Goal: Information Seeking & Learning: Compare options

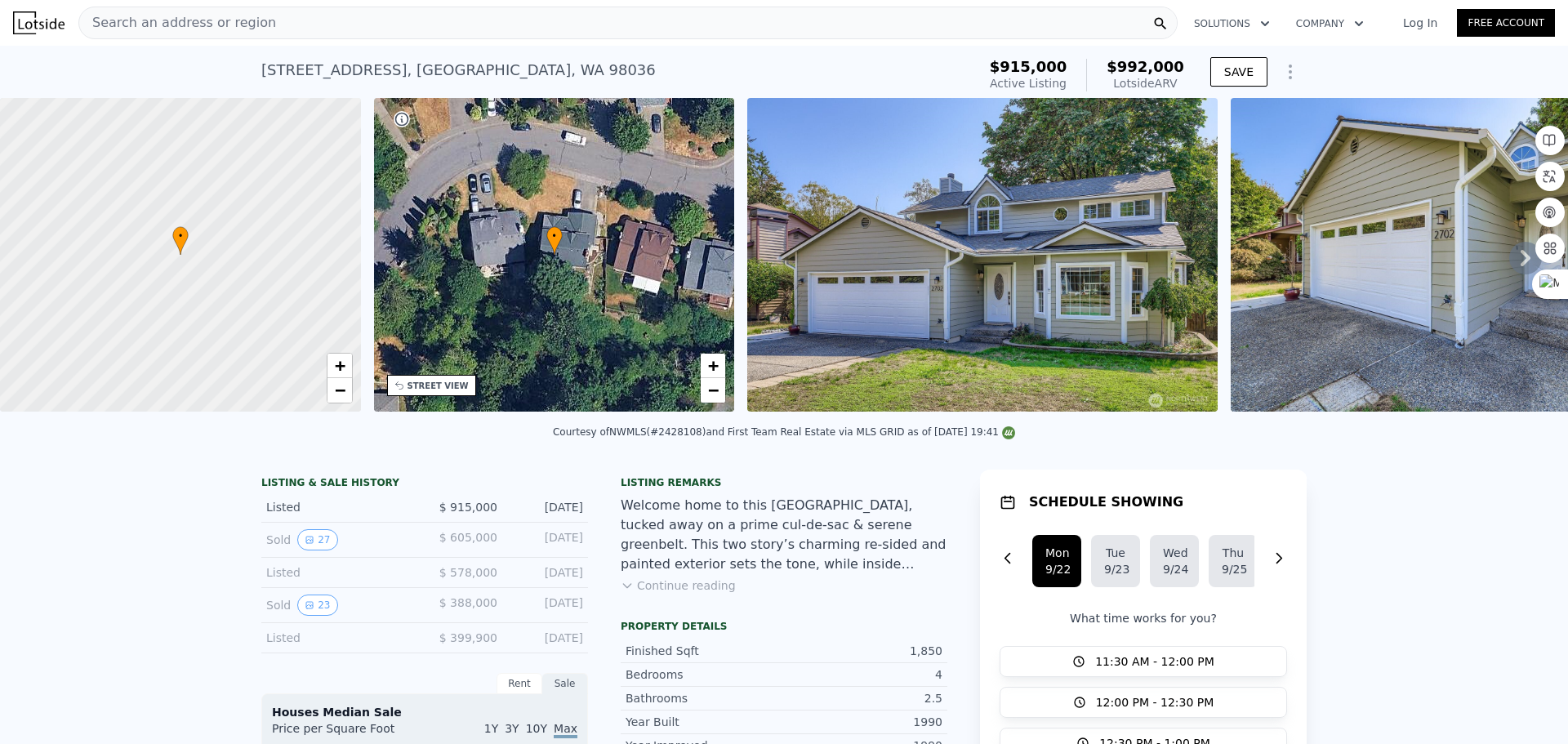
click at [584, 31] on div "Search an address or region" at bounding box center [627, 22] width 1099 height 33
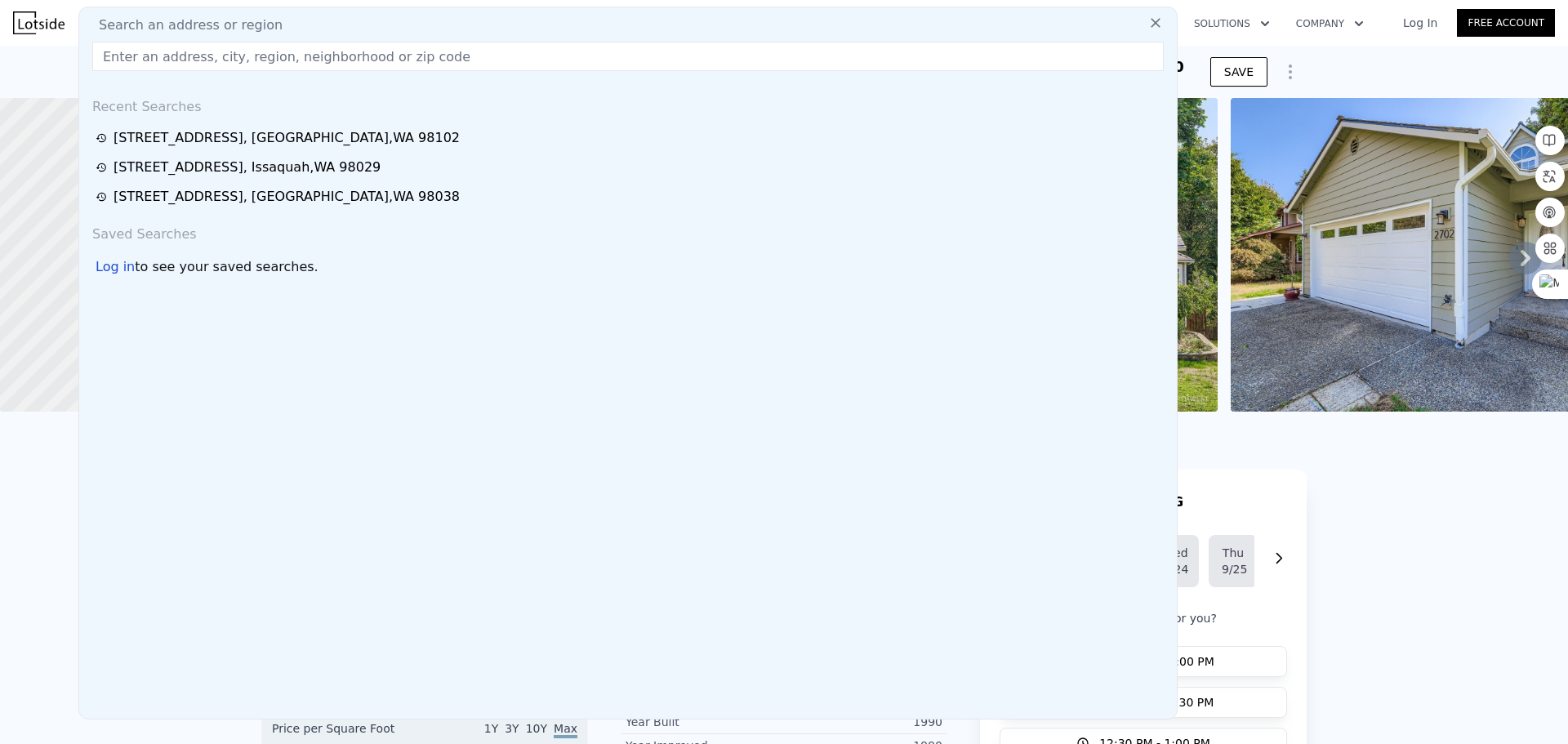
drag, startPoint x: 584, startPoint y: 31, endPoint x: 390, endPoint y: 51, distance: 195.0
click at [390, 51] on input "text" at bounding box center [627, 57] width 1071 height 30
paste input "[STREET_ADDRESS]"
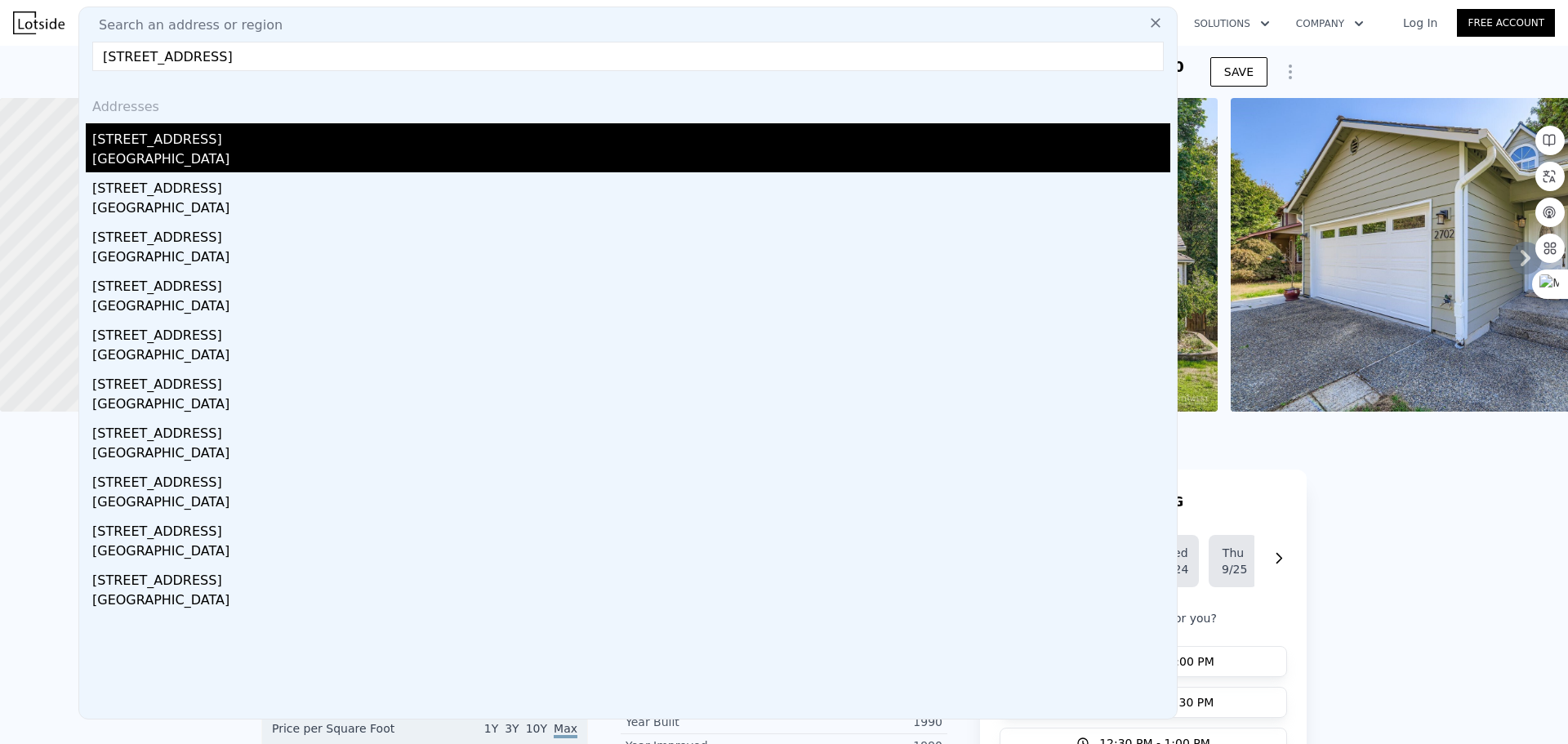
type input "[STREET_ADDRESS]"
click at [380, 133] on div "[STREET_ADDRESS]" at bounding box center [631, 137] width 1078 height 26
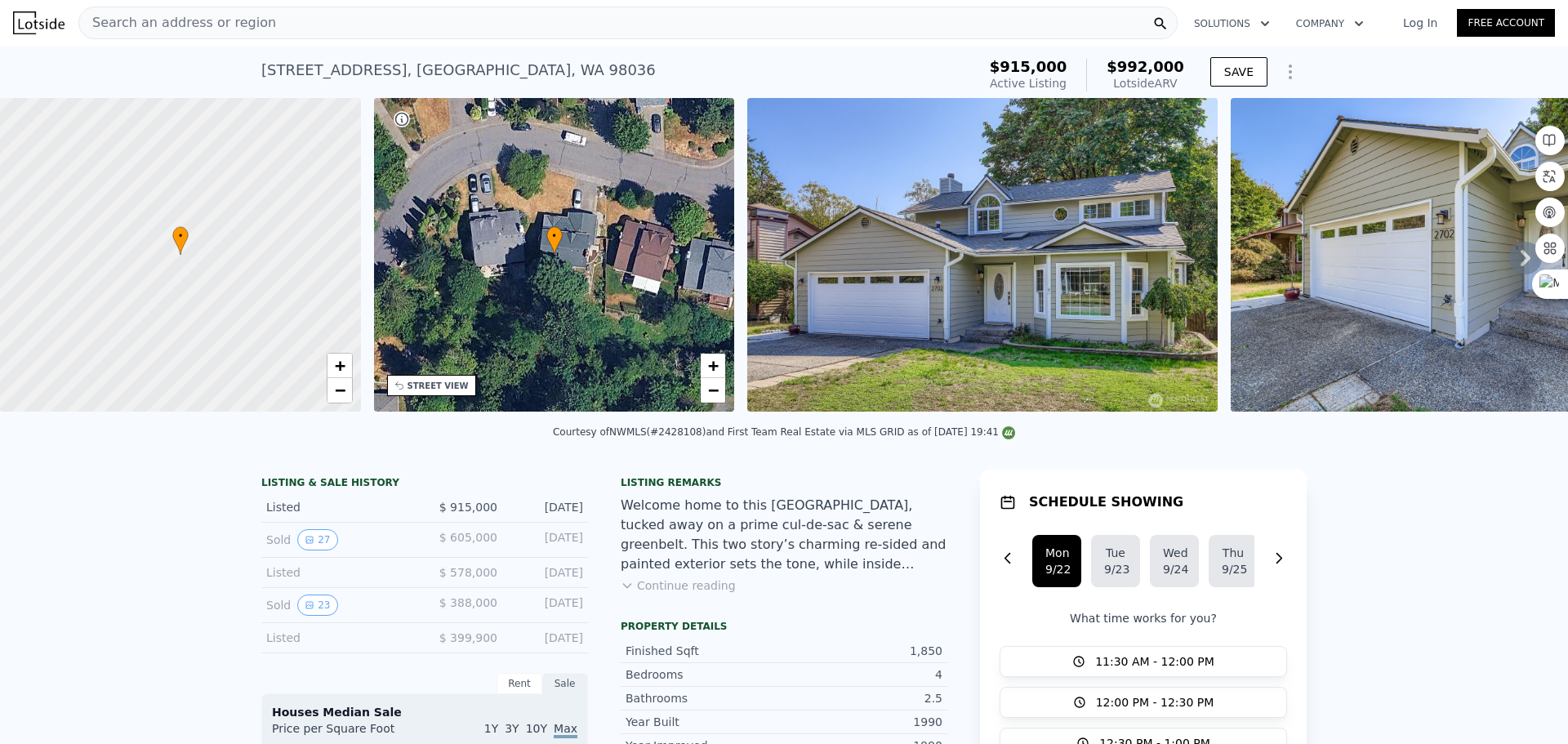
type input "1180"
type input "2110"
type input "7200"
type input "12952"
type input "$ 990,000"
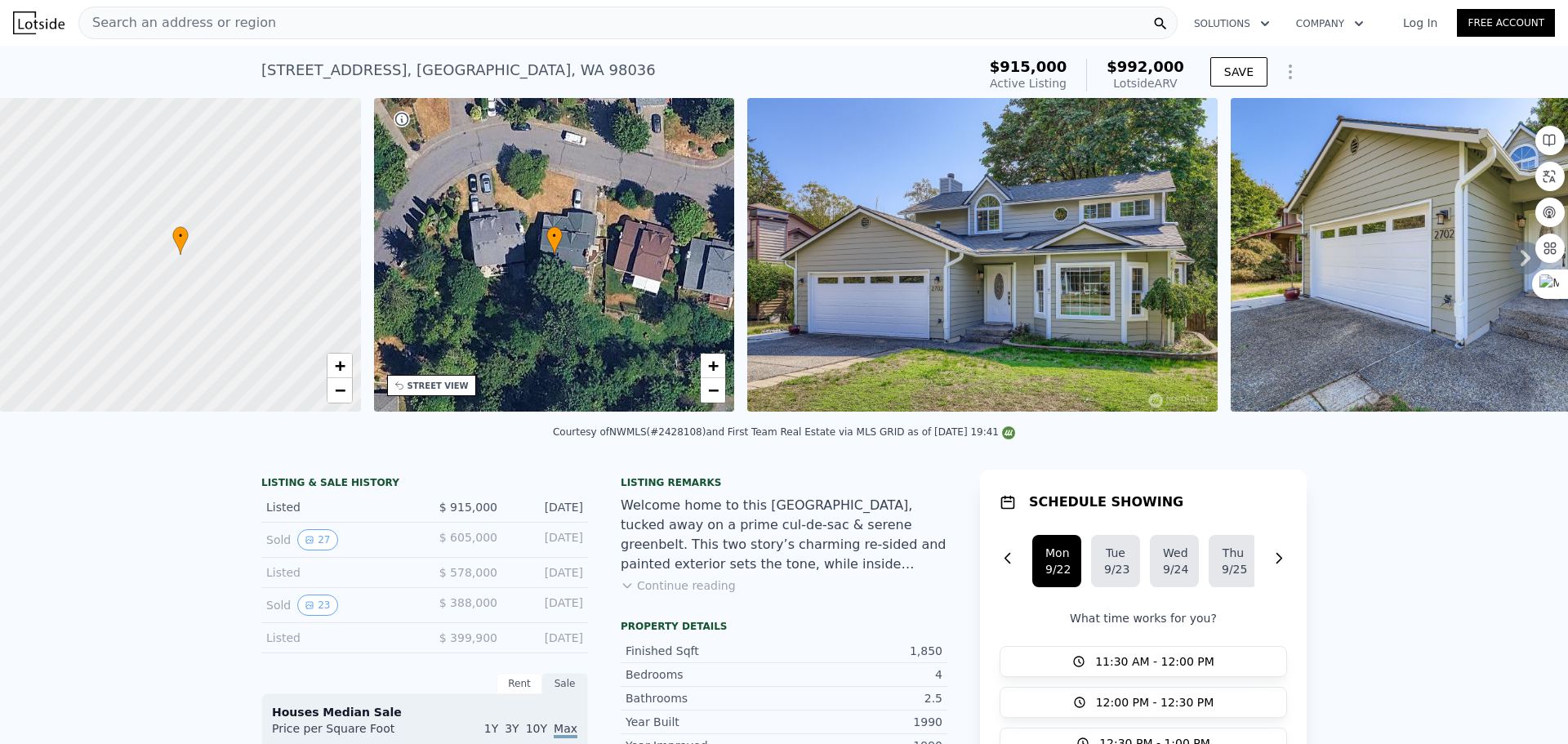
type input "-$ 68,401"
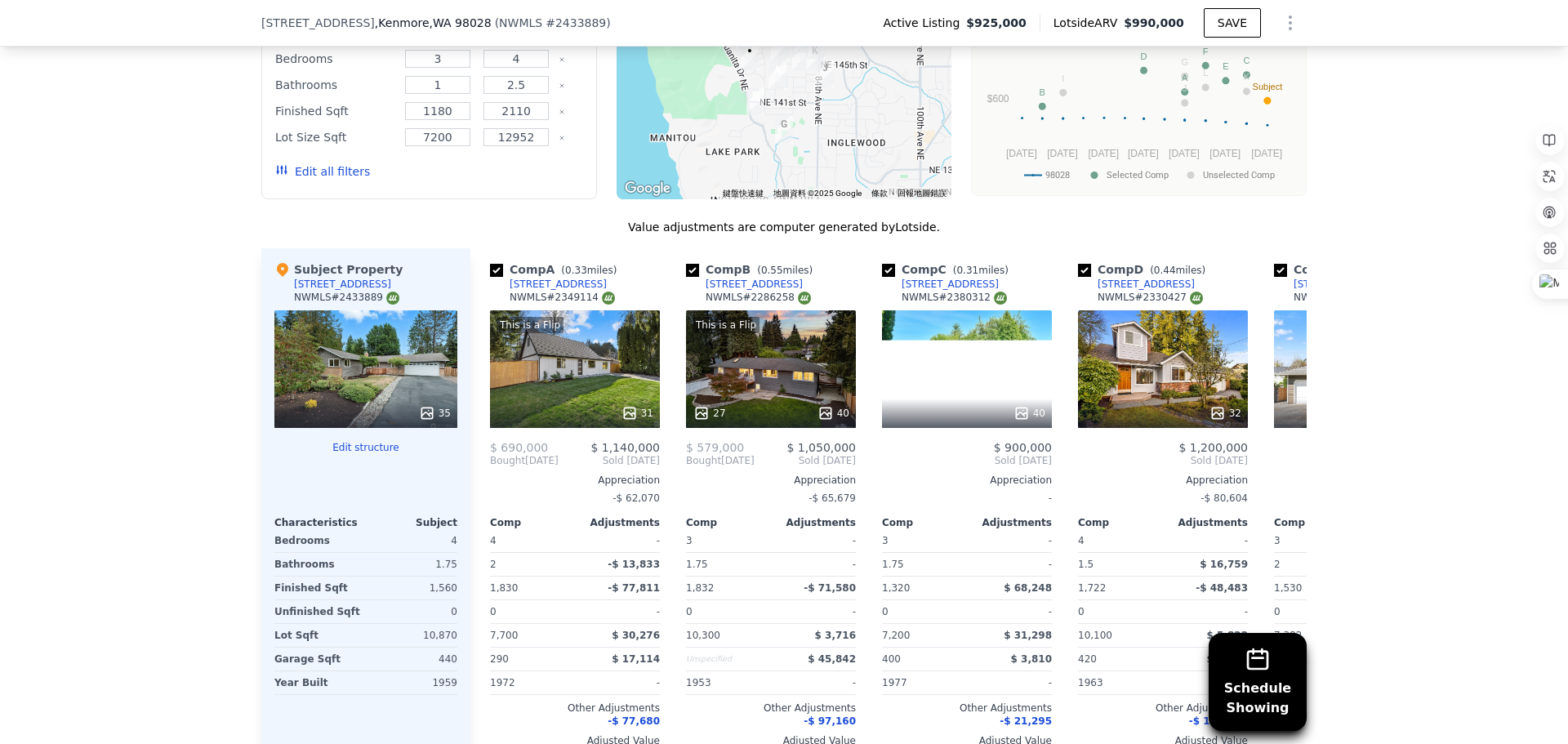
scroll to position [1709, 0]
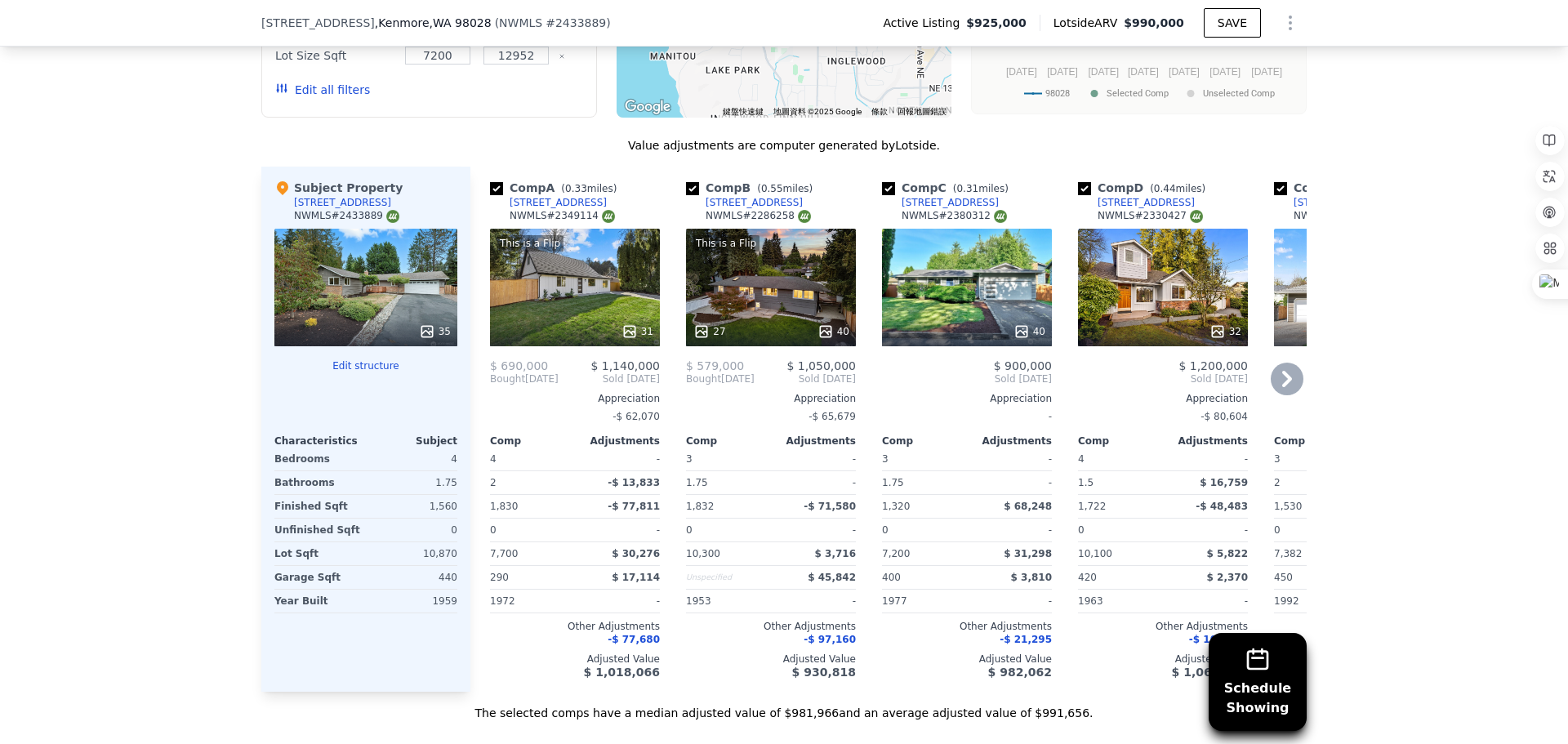
click at [1289, 386] on icon at bounding box center [1287, 378] width 33 height 33
click at [1285, 385] on icon at bounding box center [1287, 378] width 33 height 33
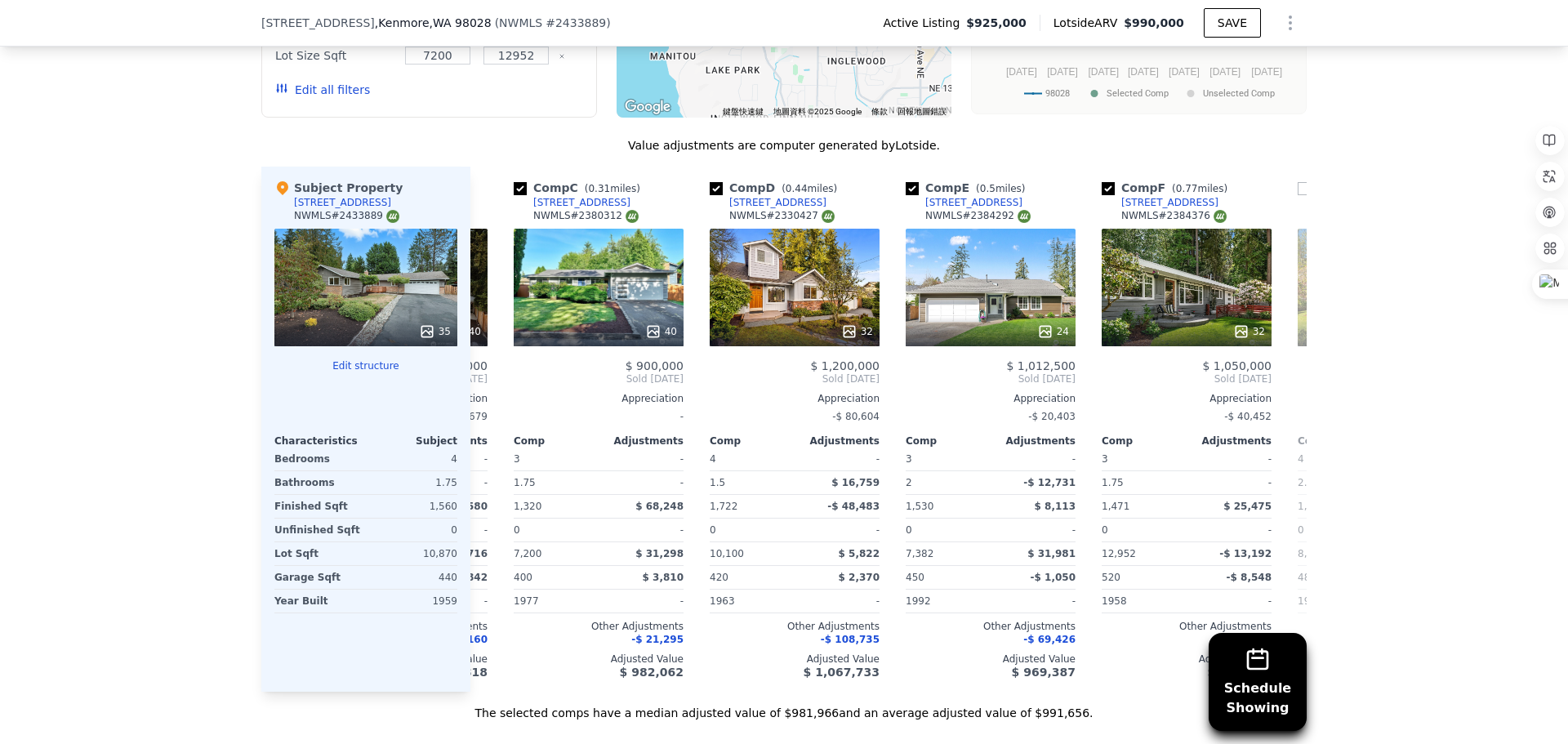
scroll to position [0, 392]
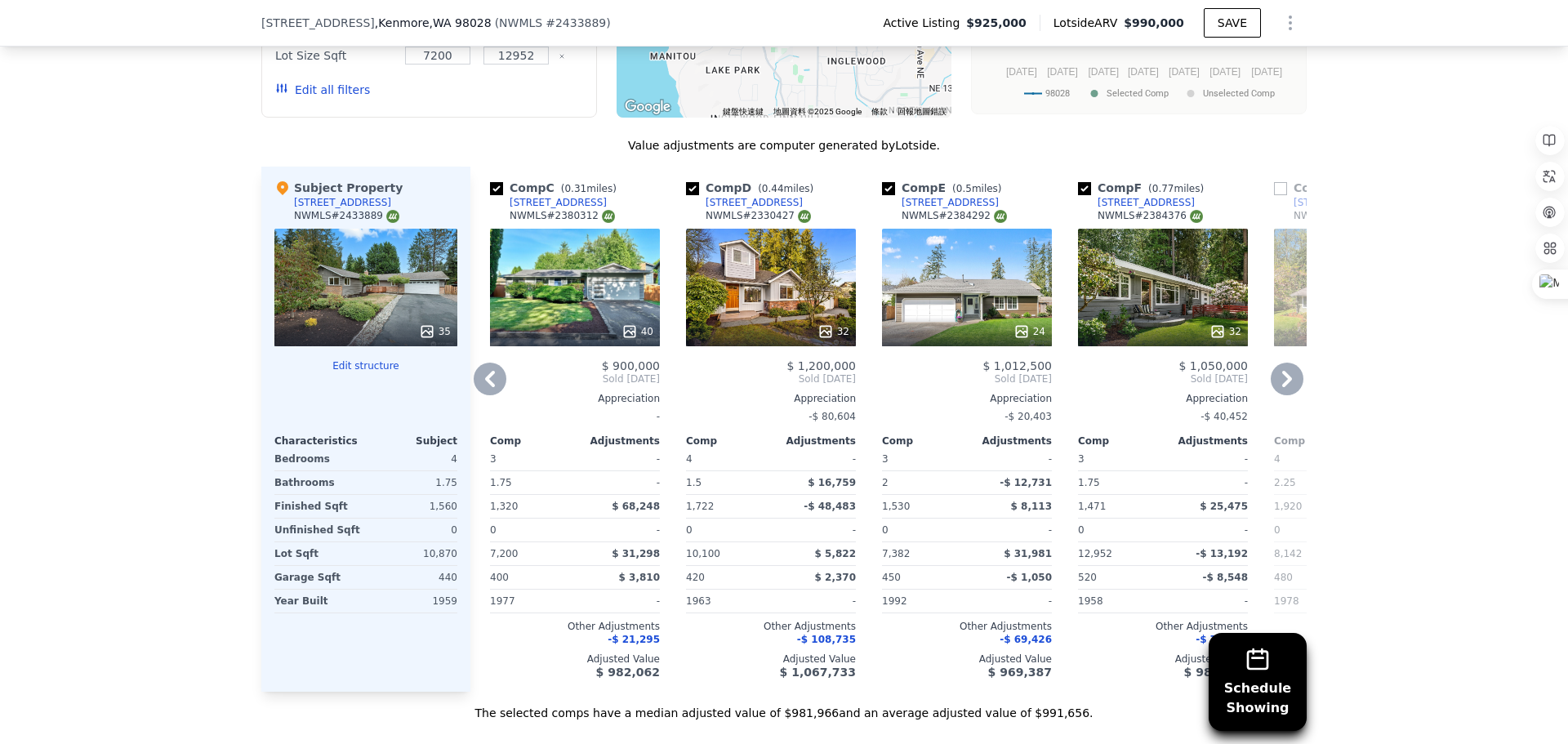
click at [1285, 385] on icon at bounding box center [1287, 378] width 33 height 33
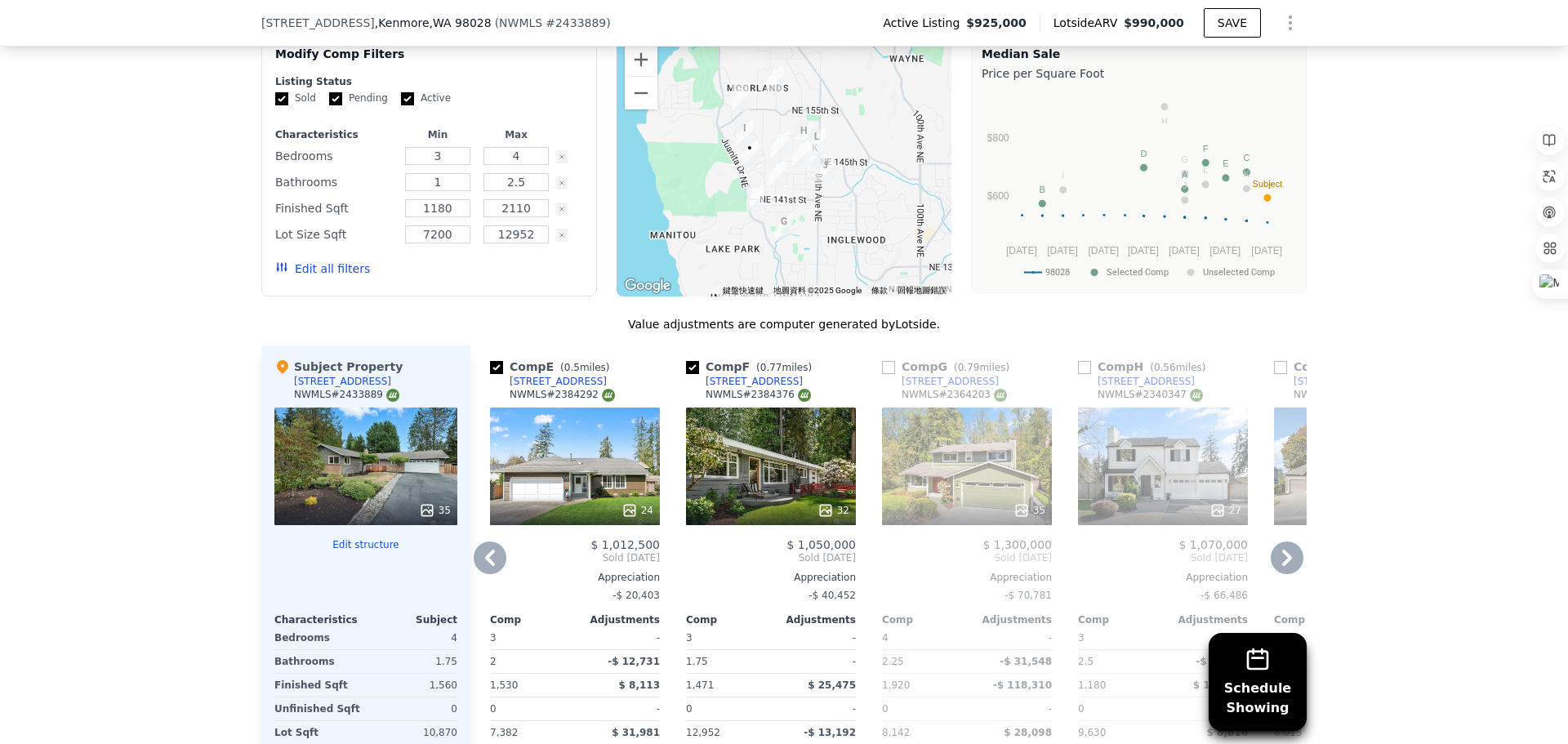
scroll to position [1627, 0]
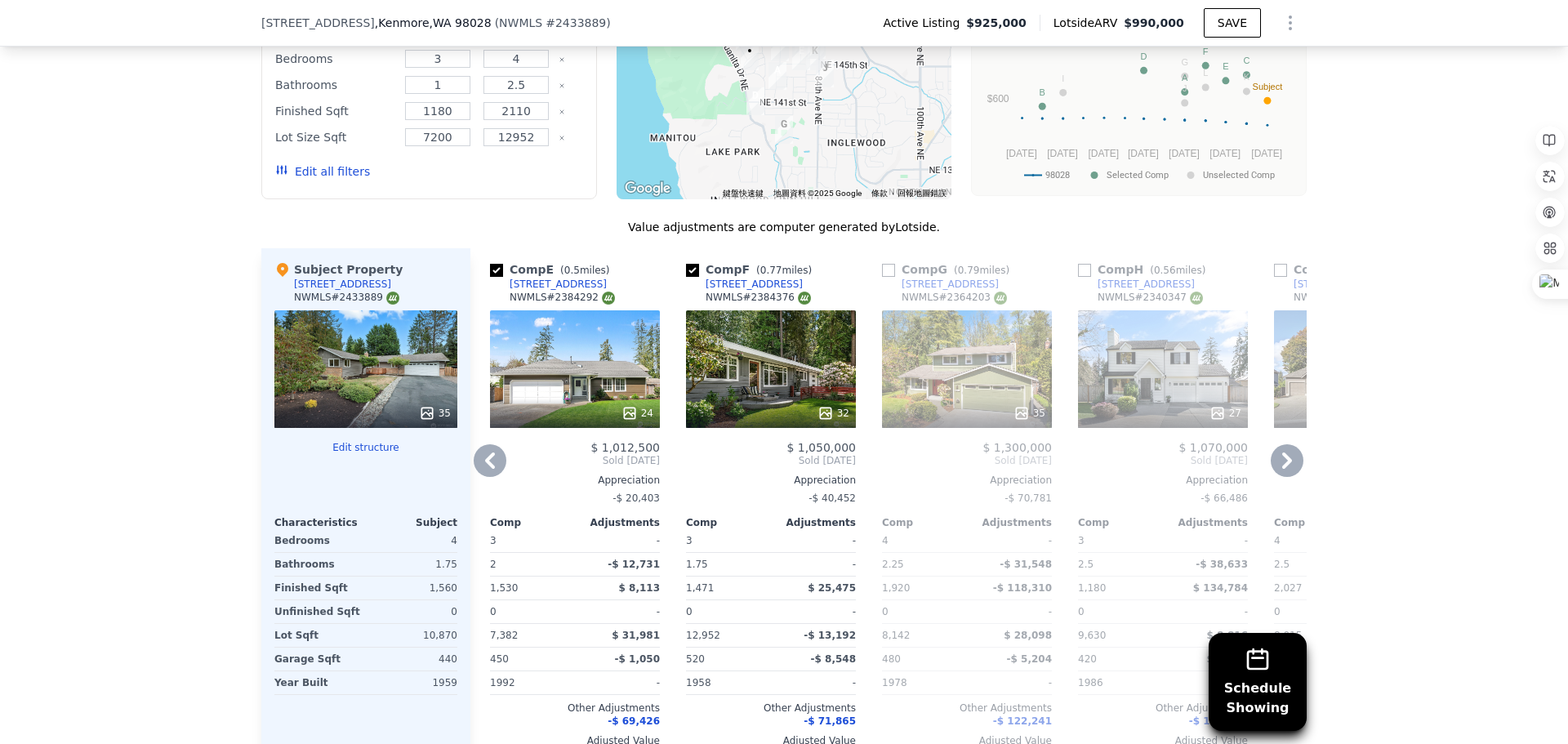
click at [483, 460] on icon at bounding box center [490, 460] width 33 height 33
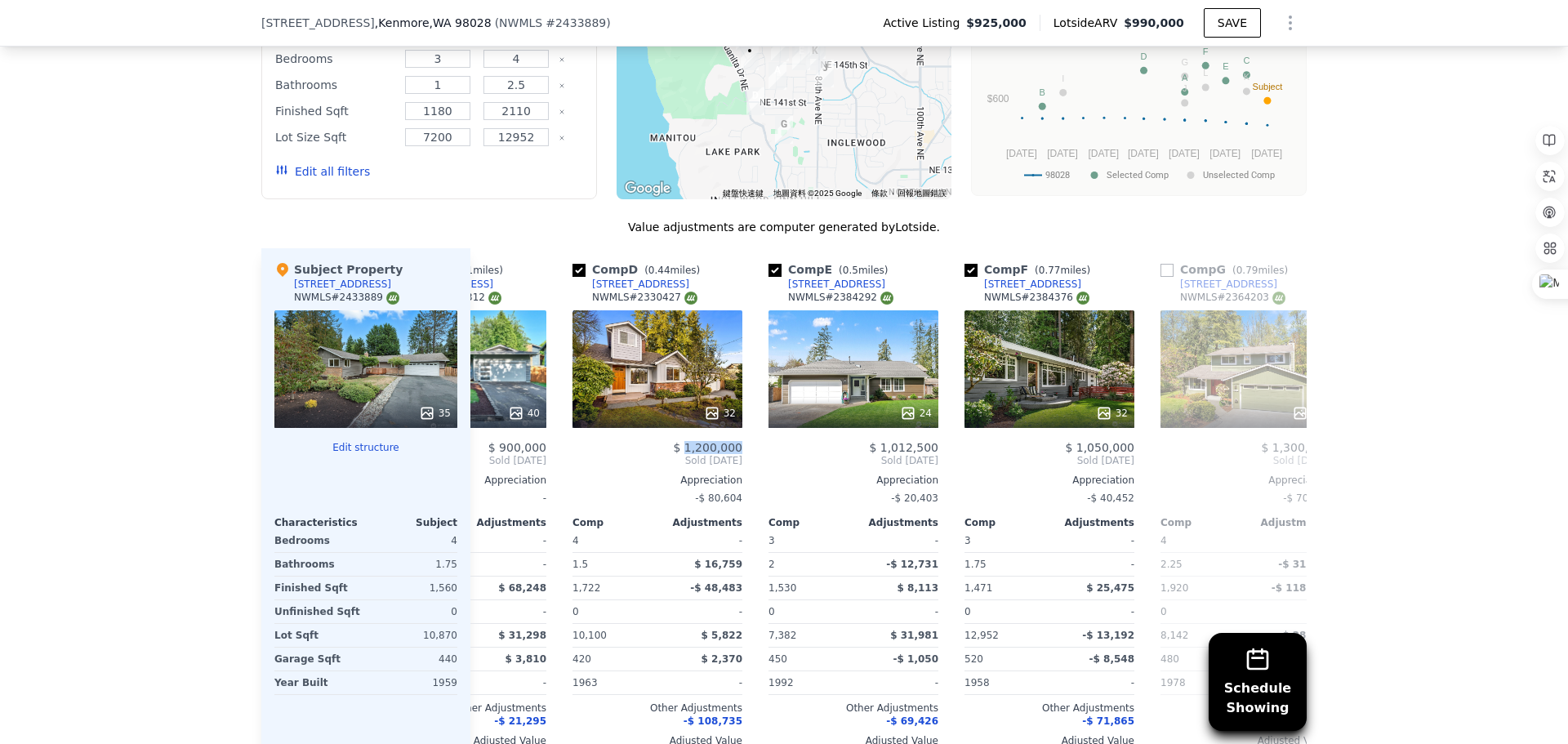
click at [483, 460] on div "Comp A ( 0.33 miles) [STREET_ADDRESS] # 2349114 This is a Flip 31 $ 690,000 $ 1…" at bounding box center [888, 510] width 836 height 525
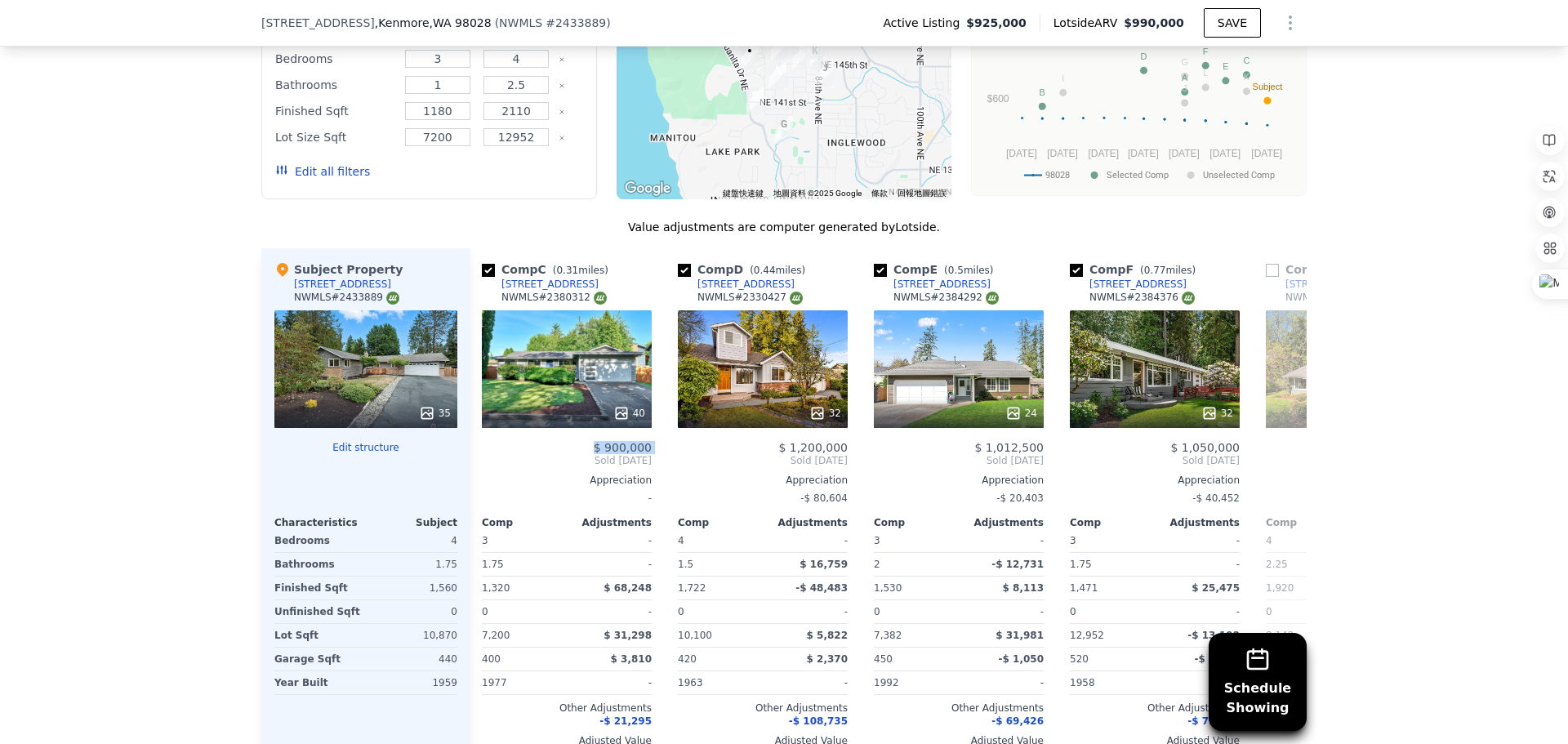
click at [483, 454] on div "$ 900,000" at bounding box center [567, 448] width 170 height 13
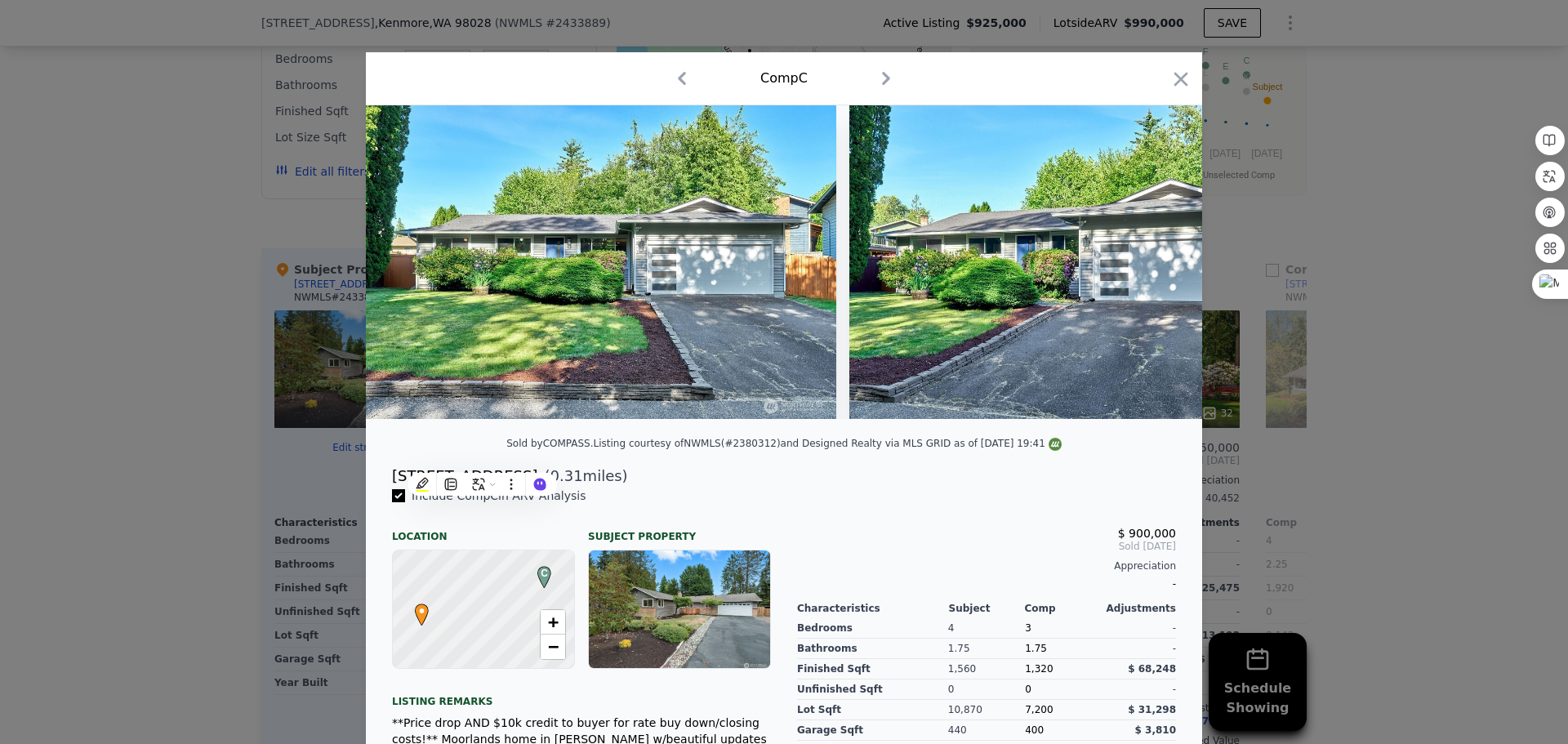
scroll to position [0, 392]
click at [1169, 75] on icon "button" at bounding box center [1181, 79] width 23 height 23
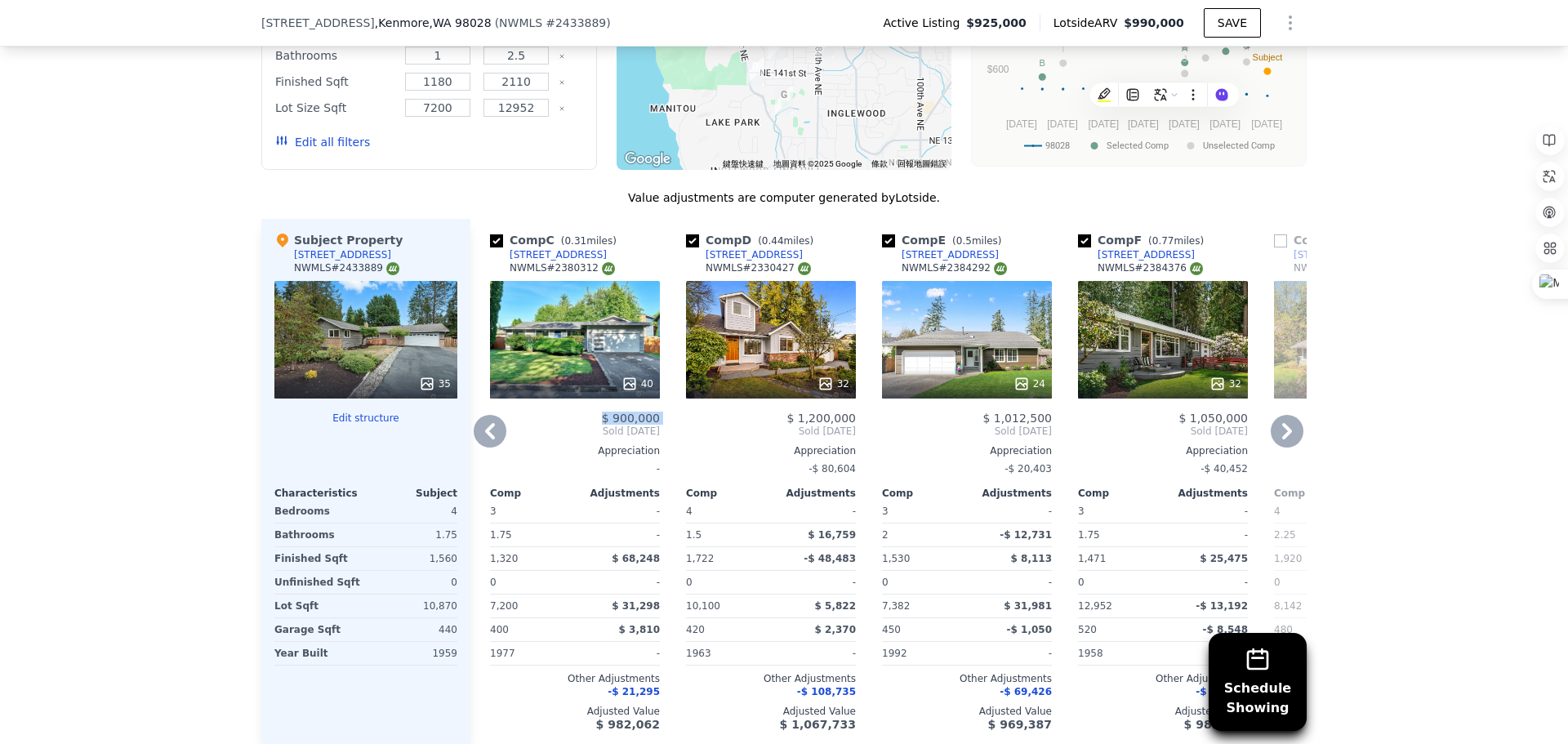
scroll to position [1709, 0]
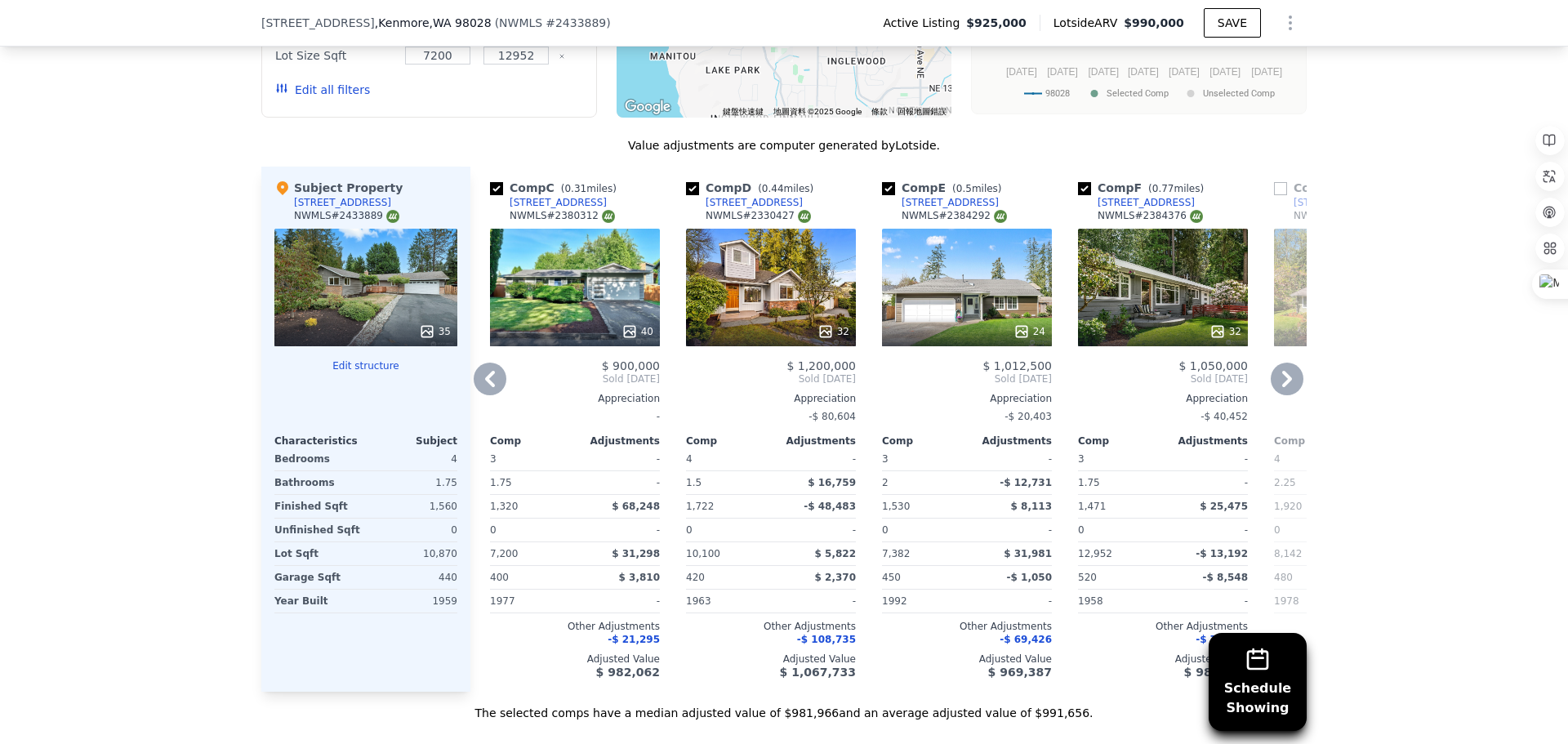
click at [995, 319] on div "24" at bounding box center [966, 287] width 170 height 118
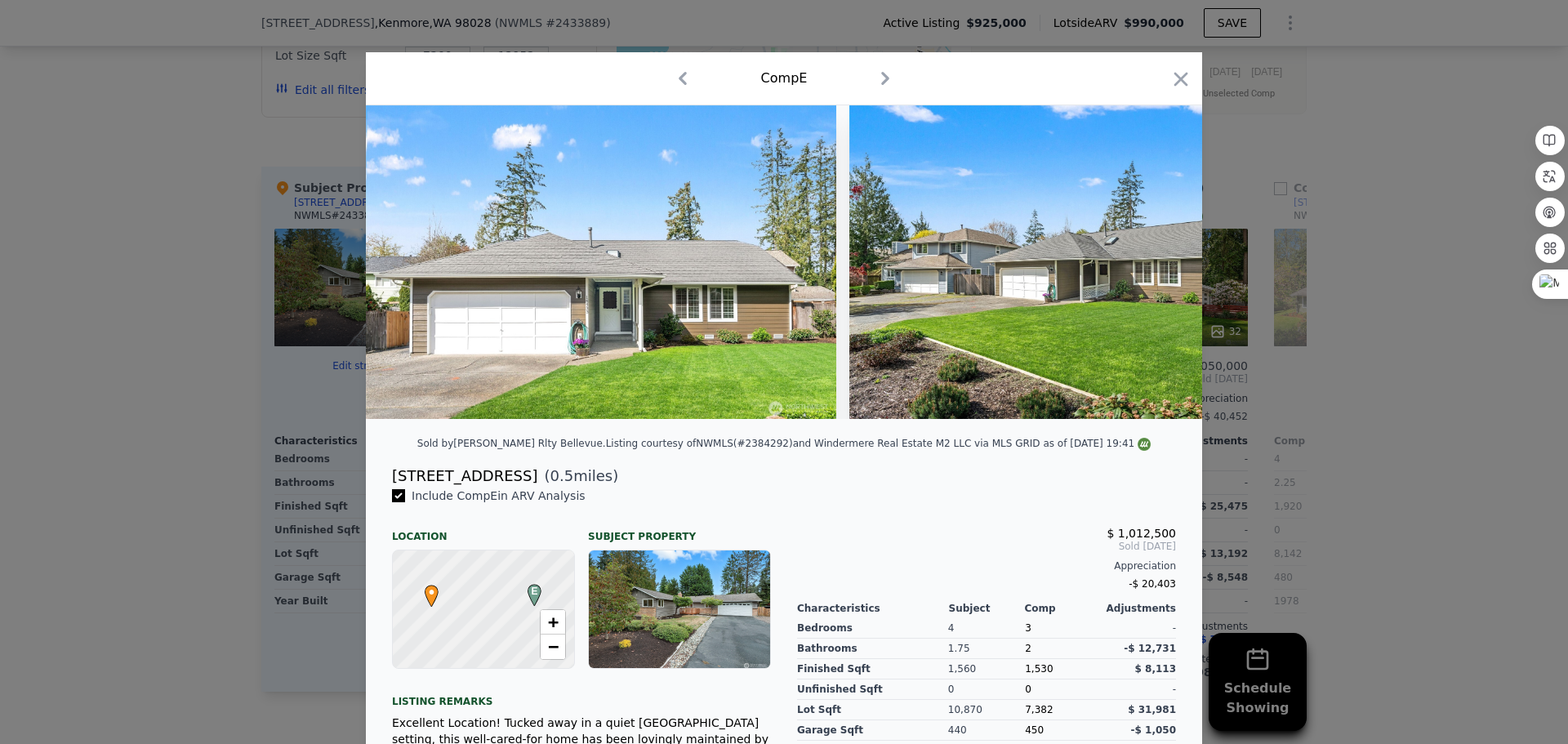
click at [877, 80] on icon "button" at bounding box center [885, 78] width 26 height 26
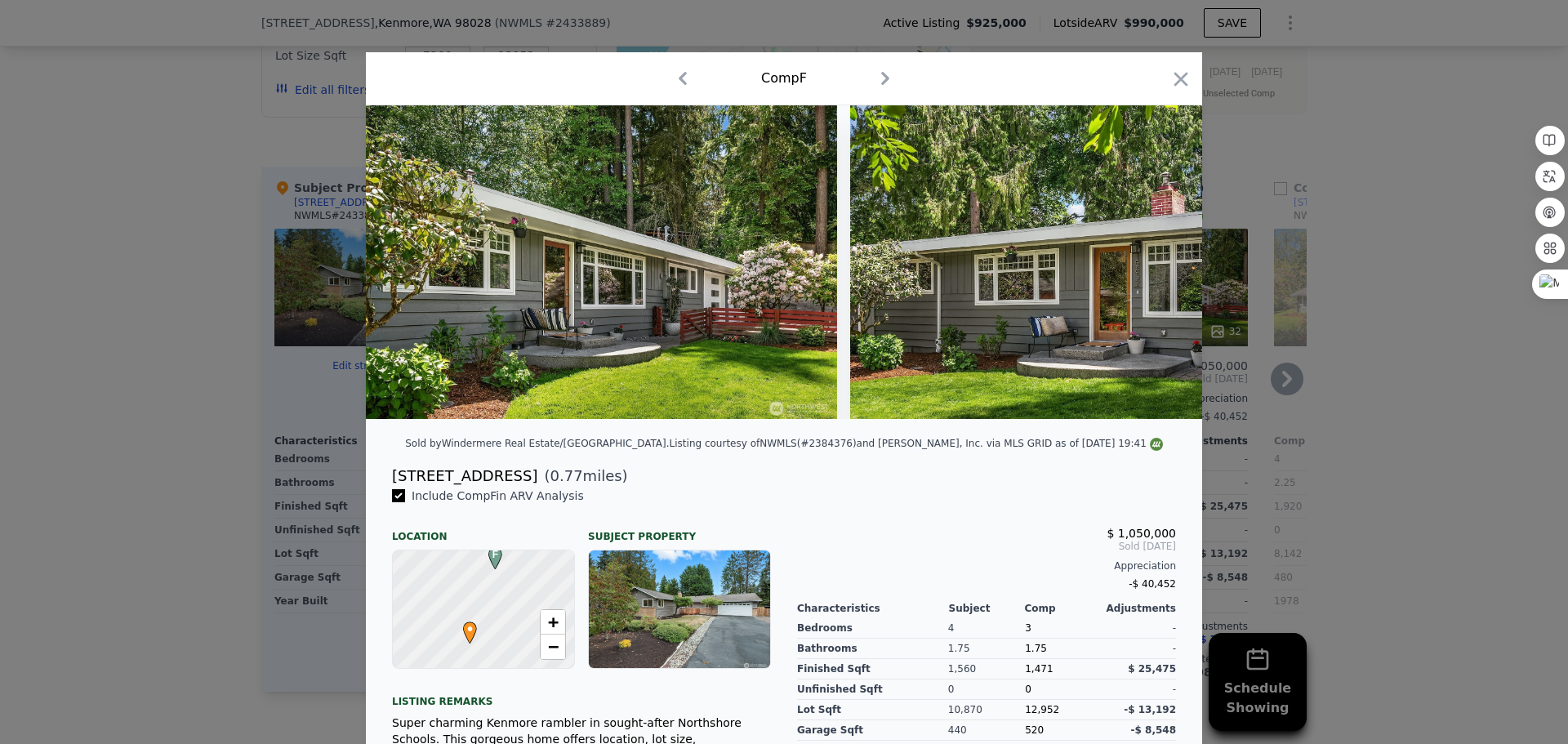
click at [1182, 72] on icon "button" at bounding box center [1181, 79] width 23 height 23
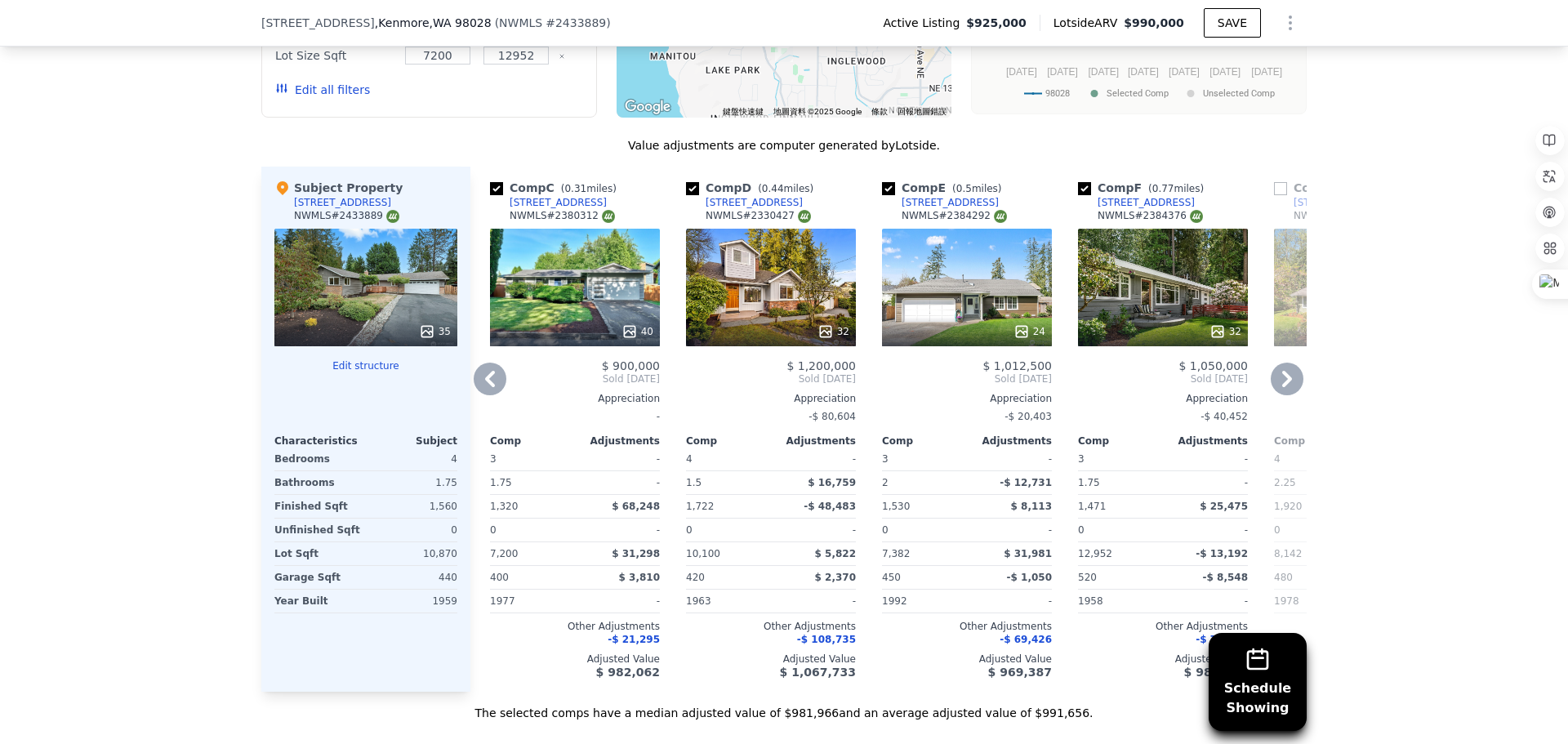
click at [1277, 380] on icon at bounding box center [1287, 378] width 33 height 33
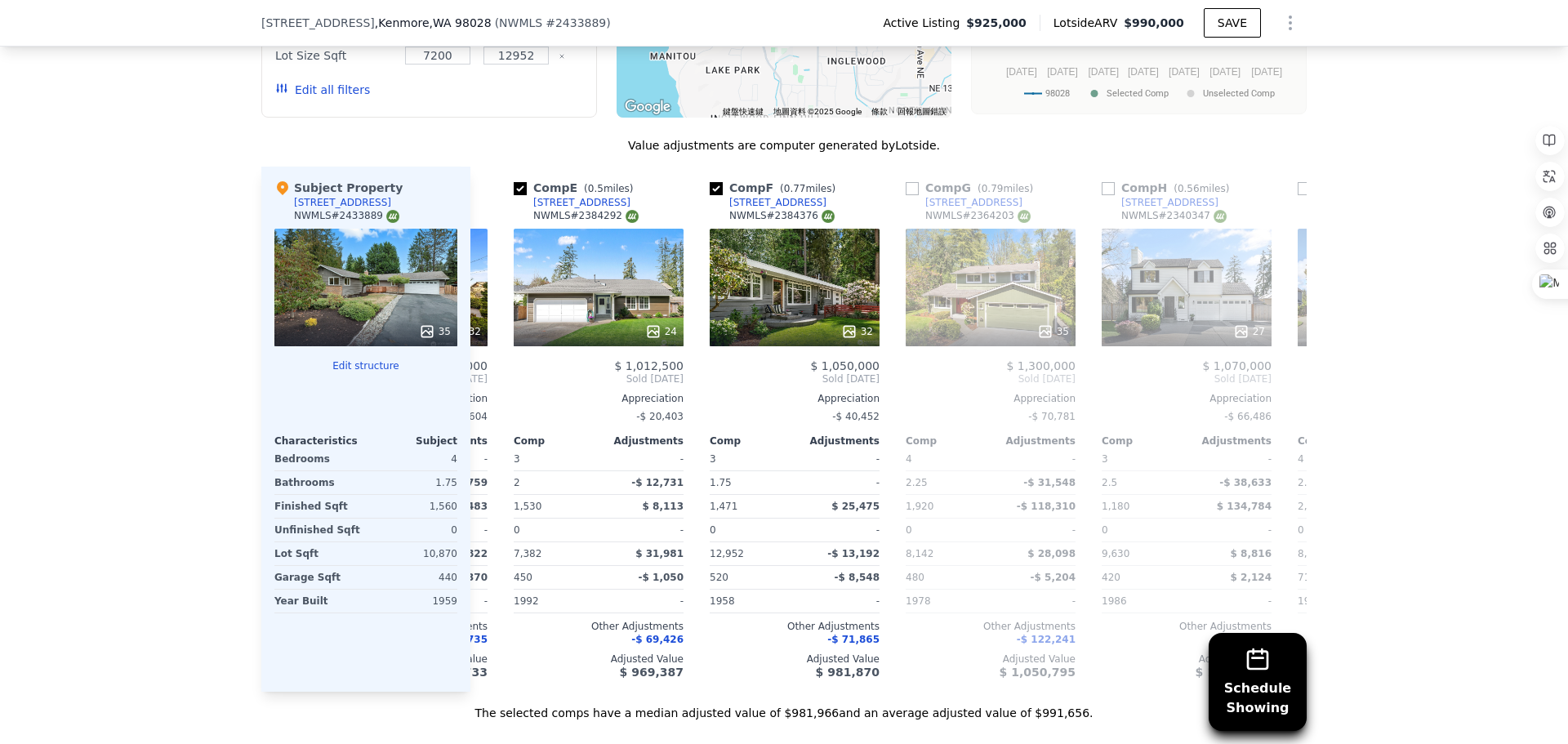
scroll to position [0, 784]
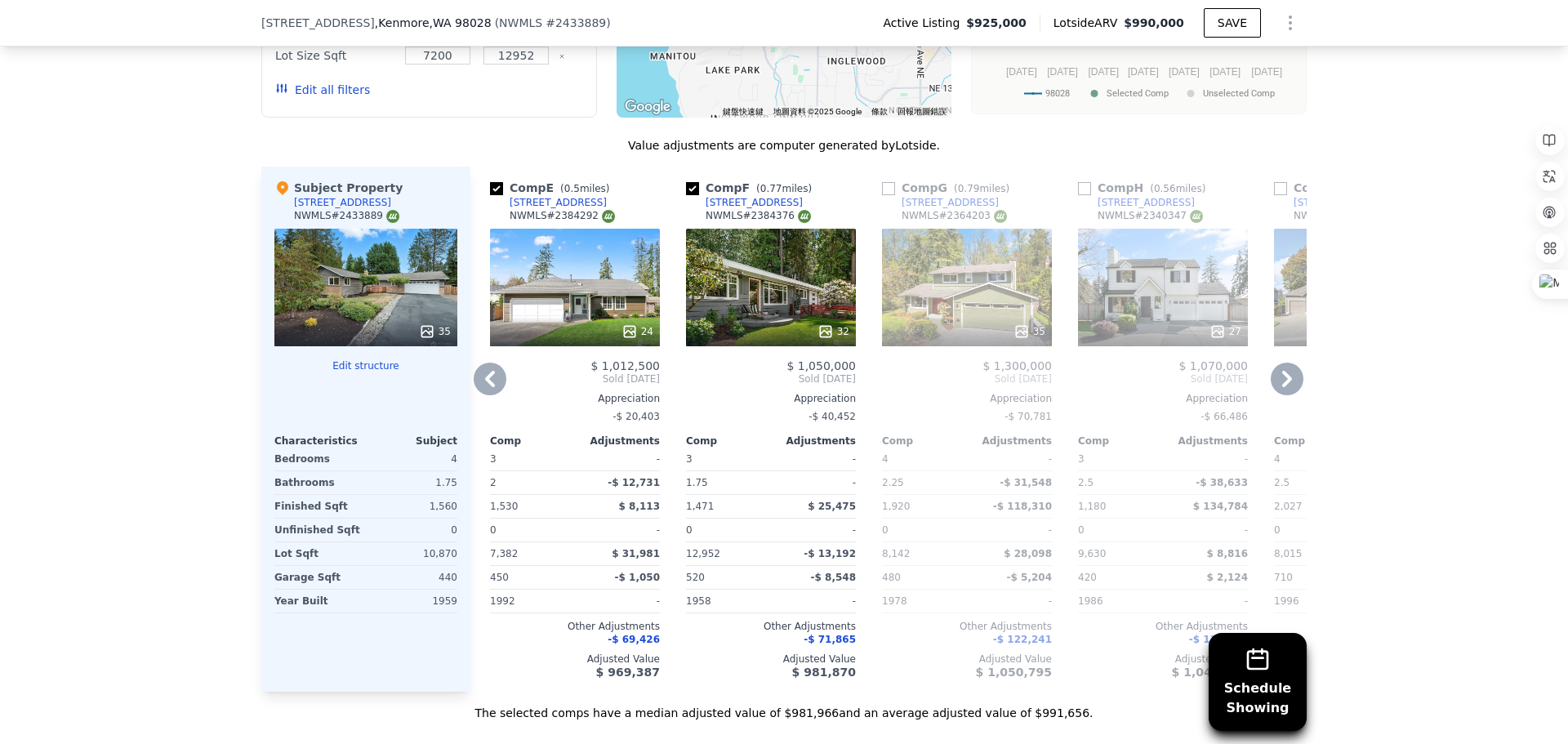
click at [474, 385] on icon at bounding box center [490, 378] width 33 height 33
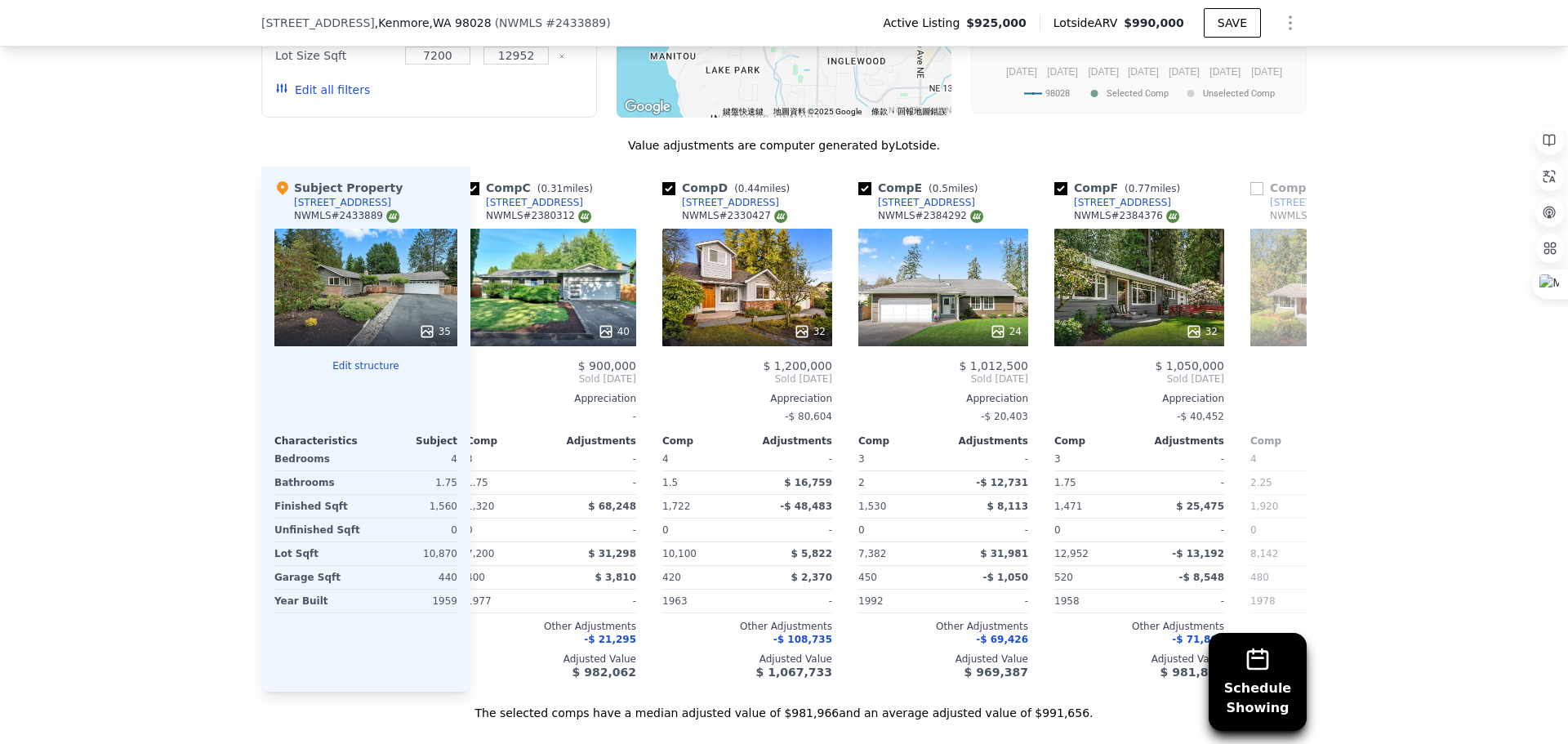
scroll to position [0, 392]
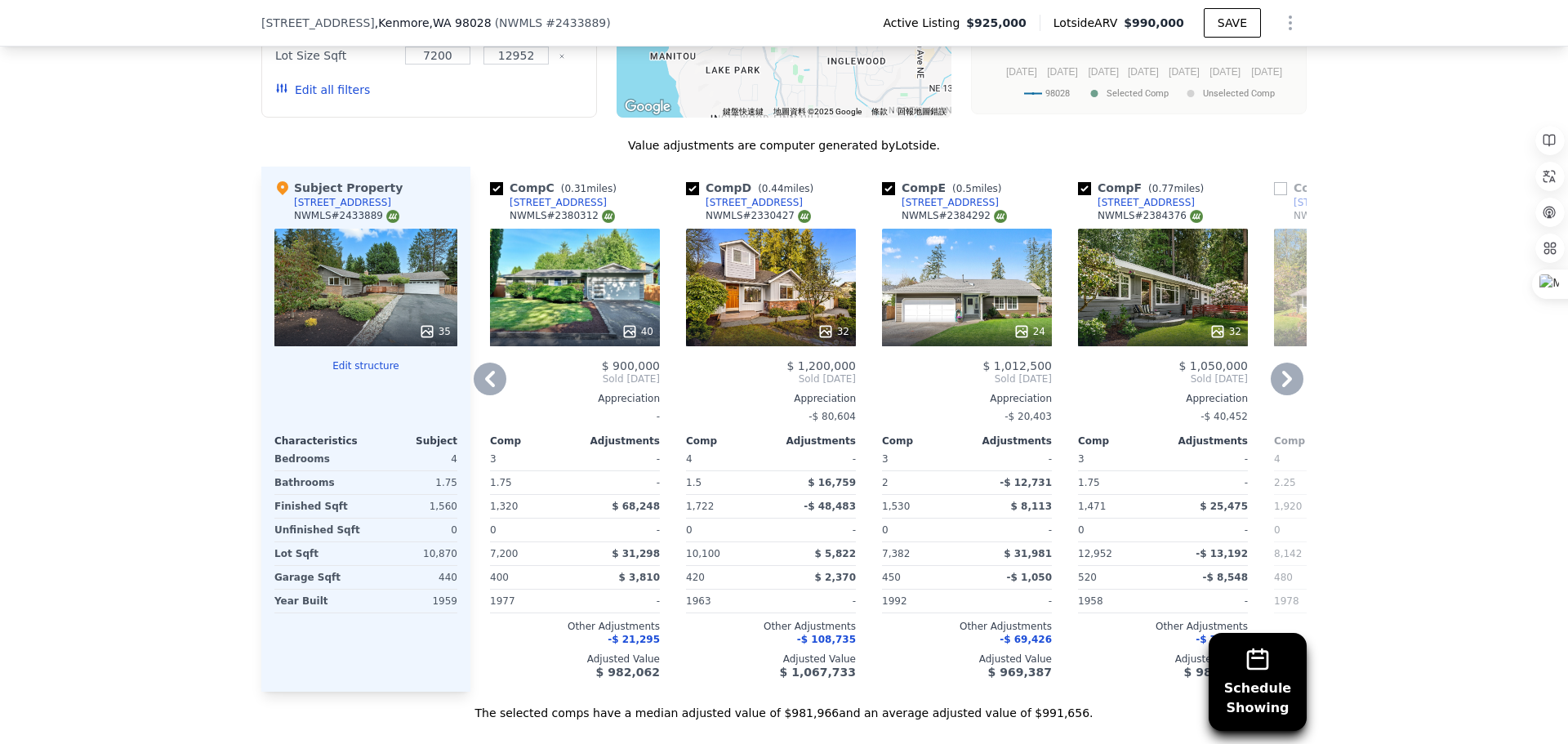
click at [487, 389] on icon at bounding box center [490, 378] width 33 height 33
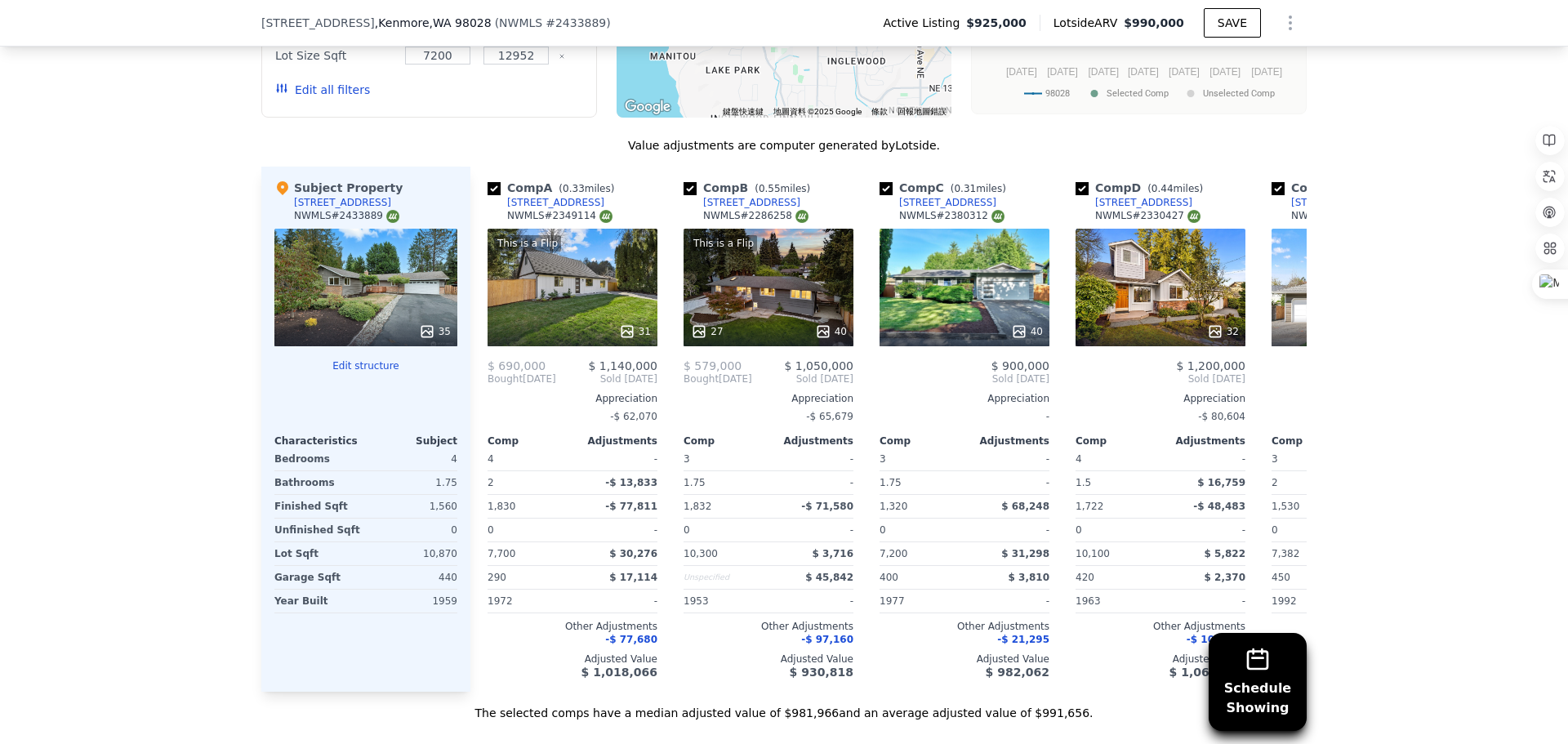
scroll to position [0, 0]
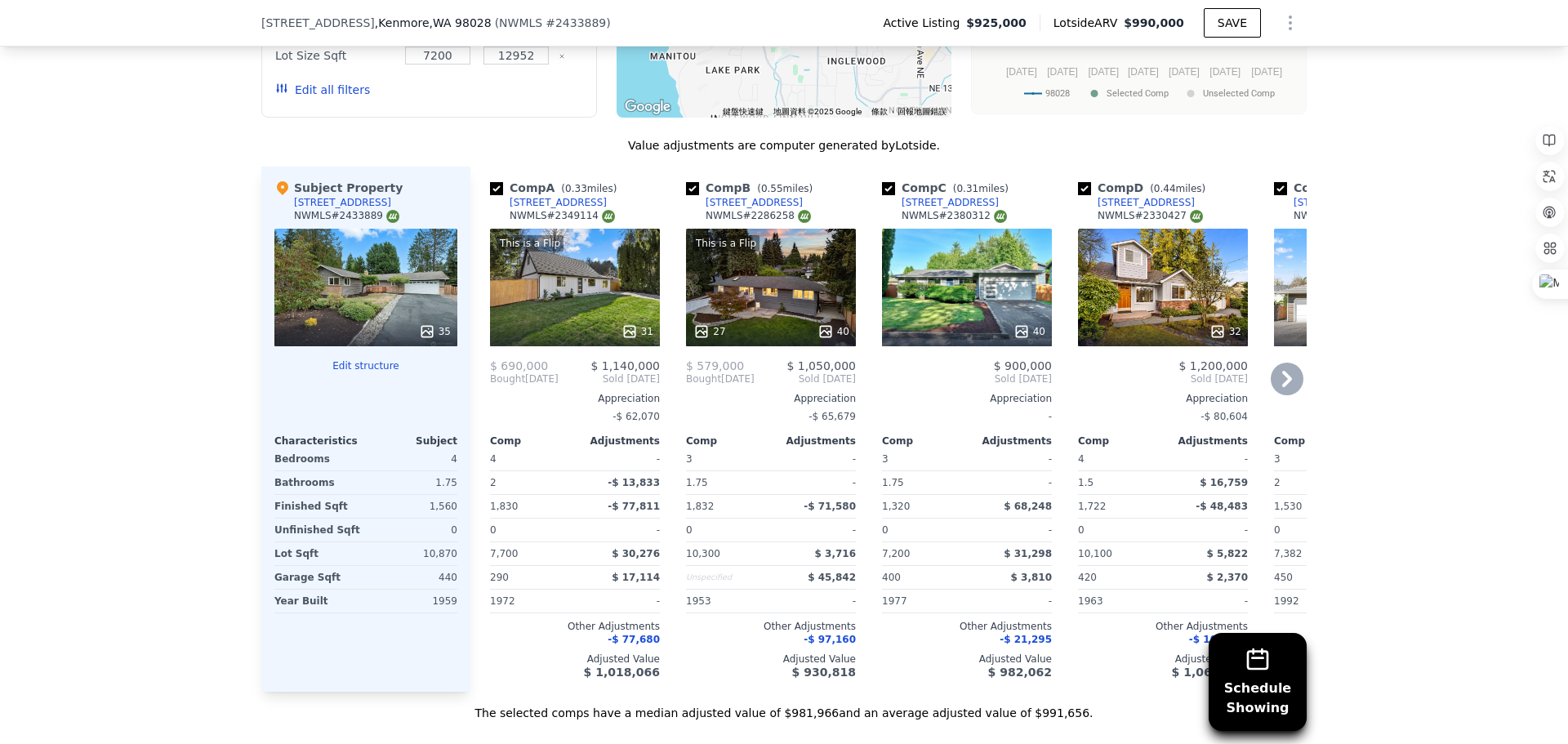
click at [1000, 317] on div "40" at bounding box center [966, 287] width 170 height 118
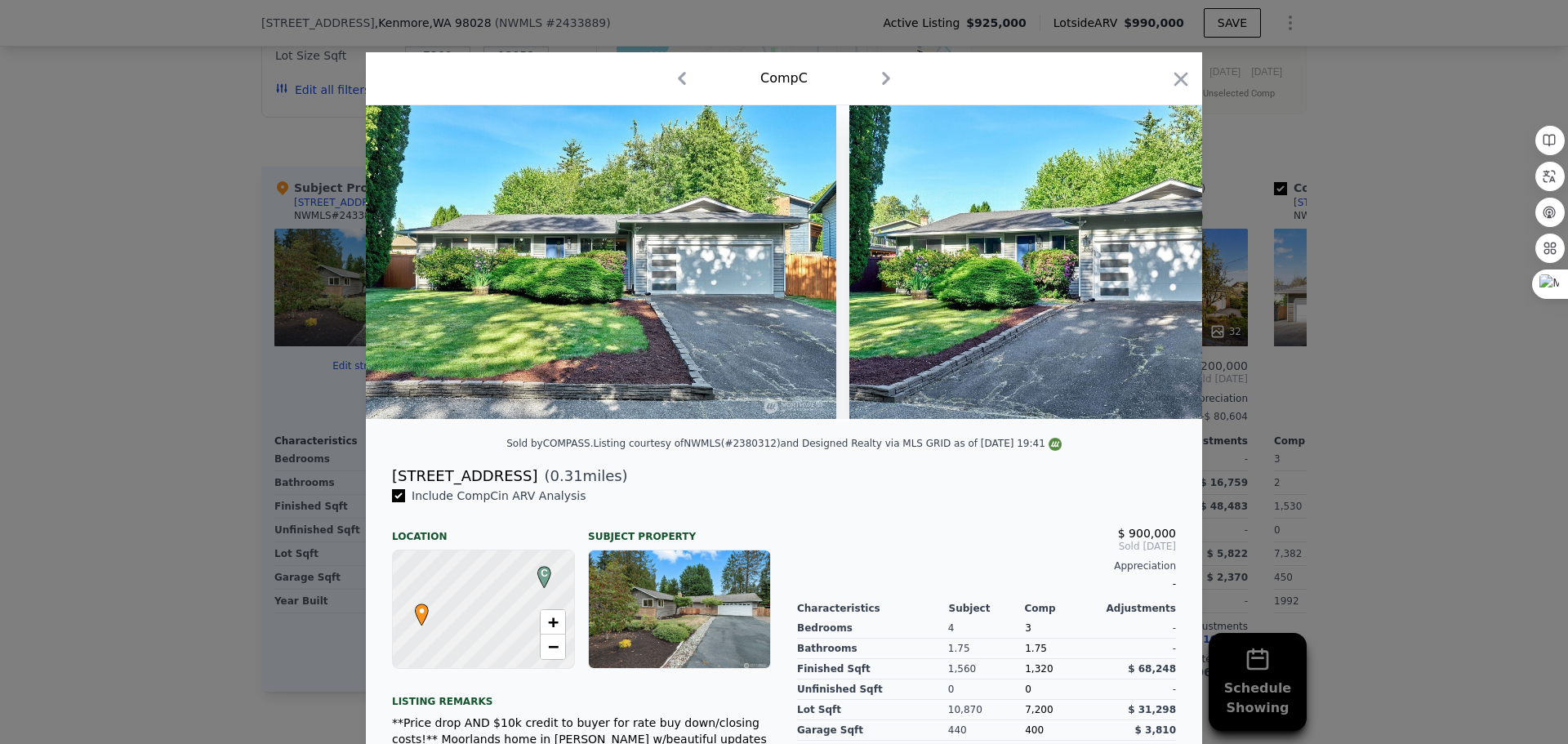
click at [1169, 79] on icon "button" at bounding box center [1181, 79] width 23 height 23
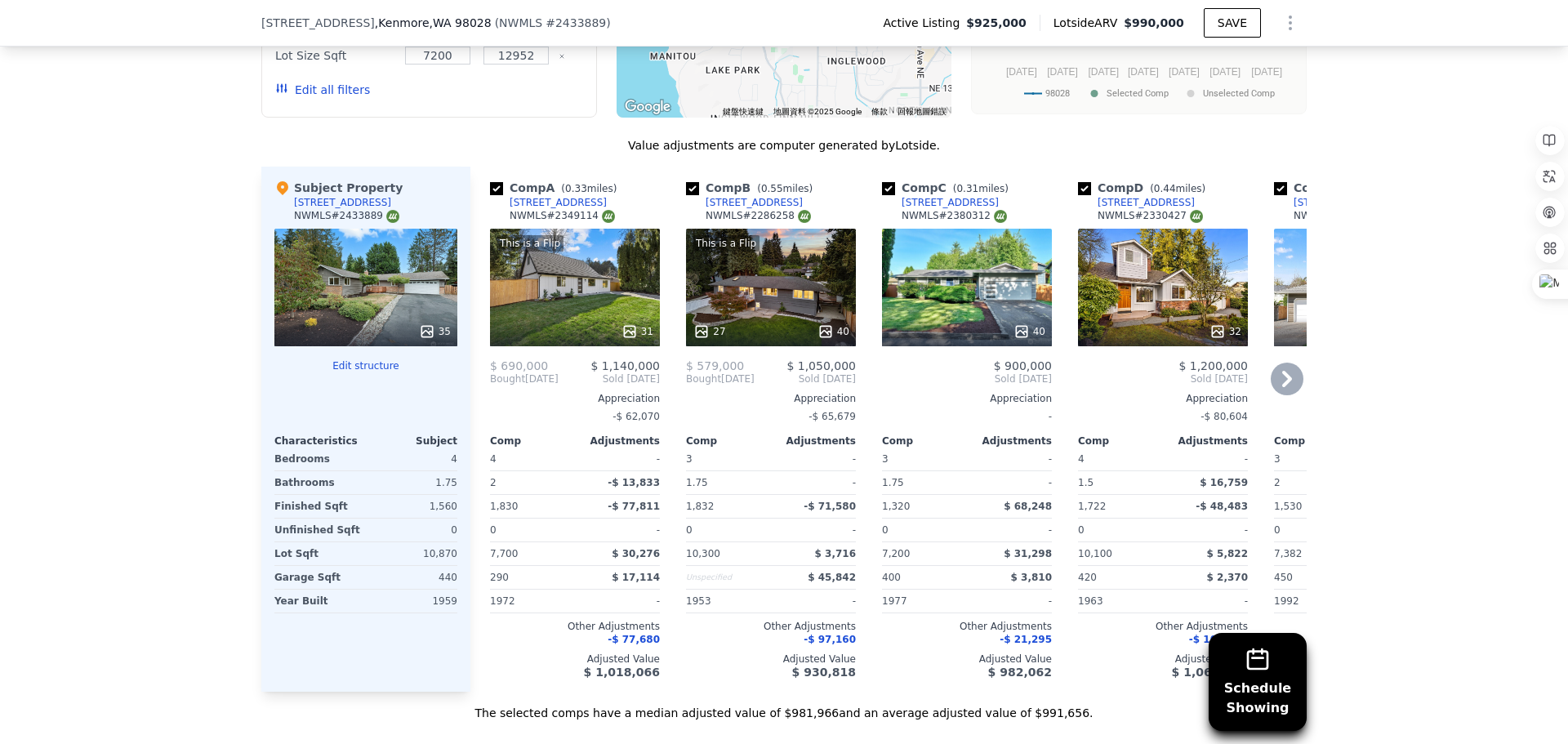
scroll to position [1791, 0]
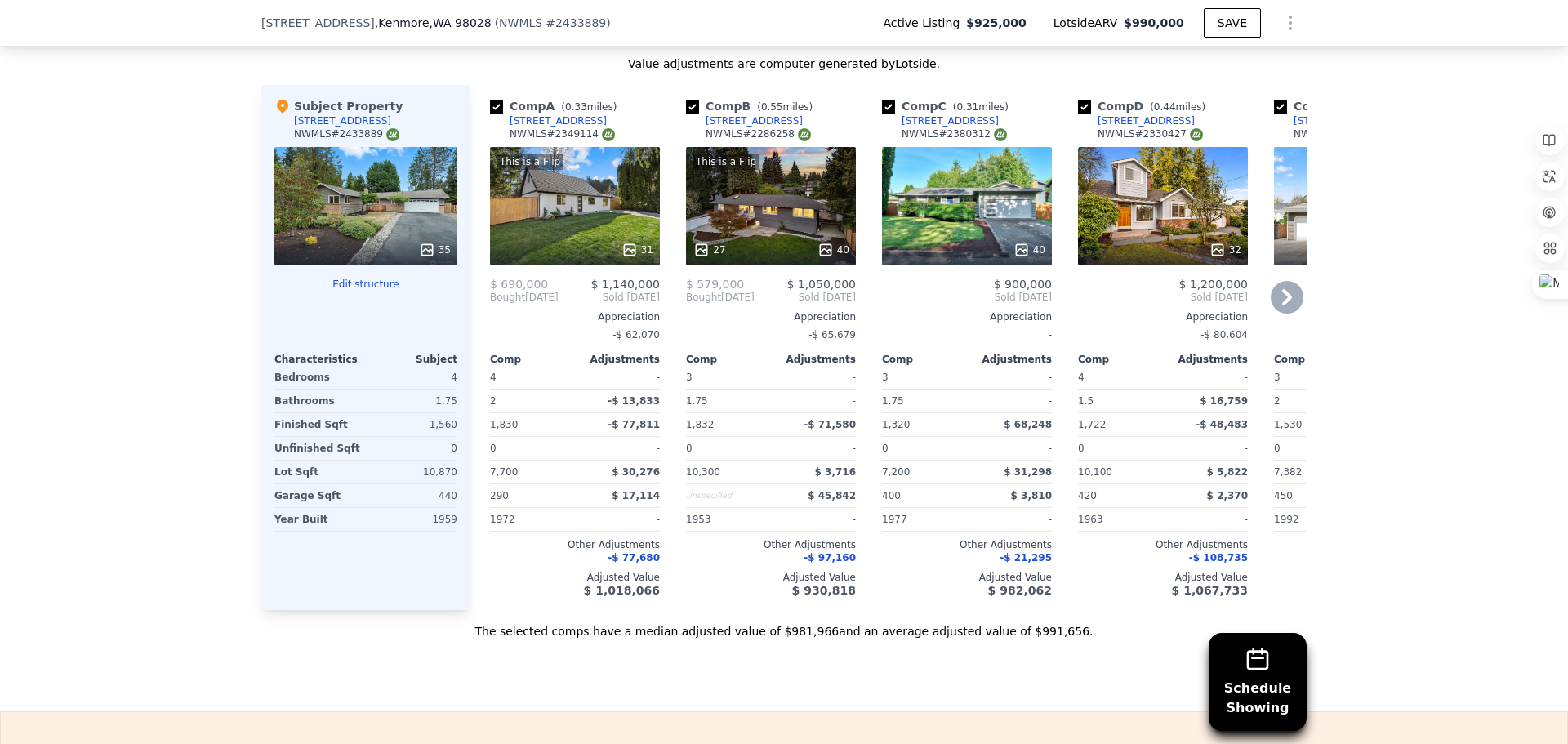
click at [1284, 311] on icon at bounding box center [1287, 296] width 33 height 33
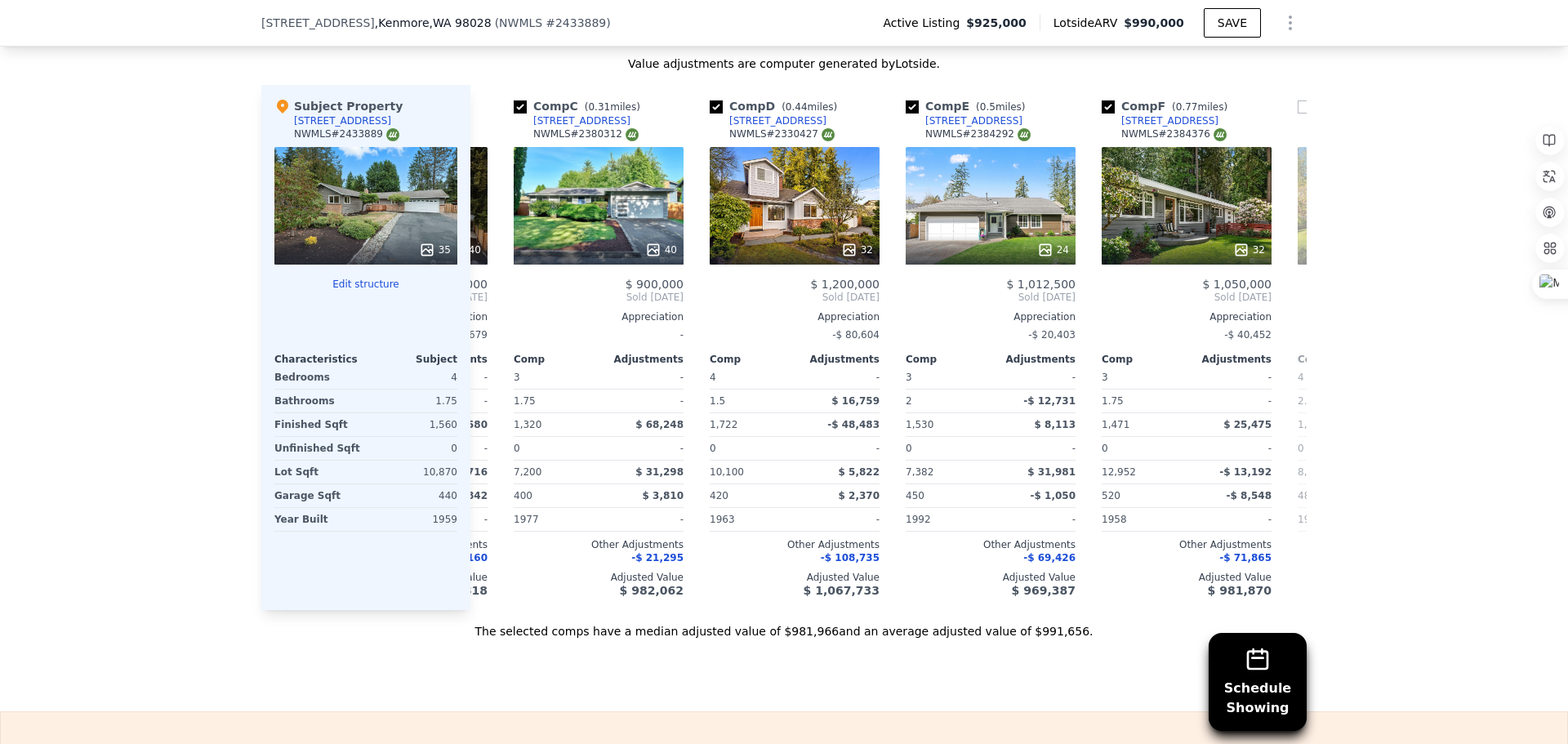
scroll to position [0, 392]
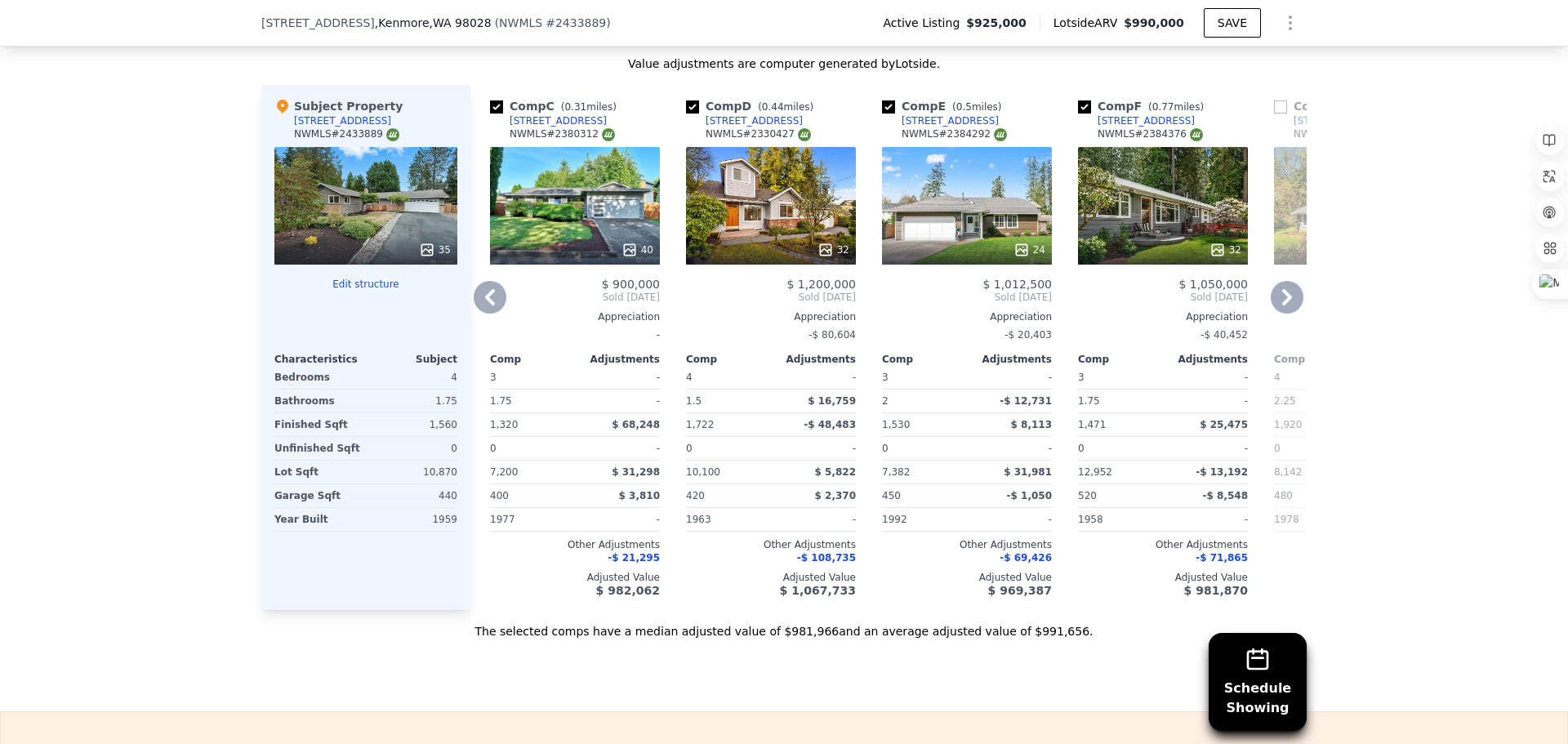
click at [1282, 306] on icon at bounding box center [1287, 297] width 10 height 17
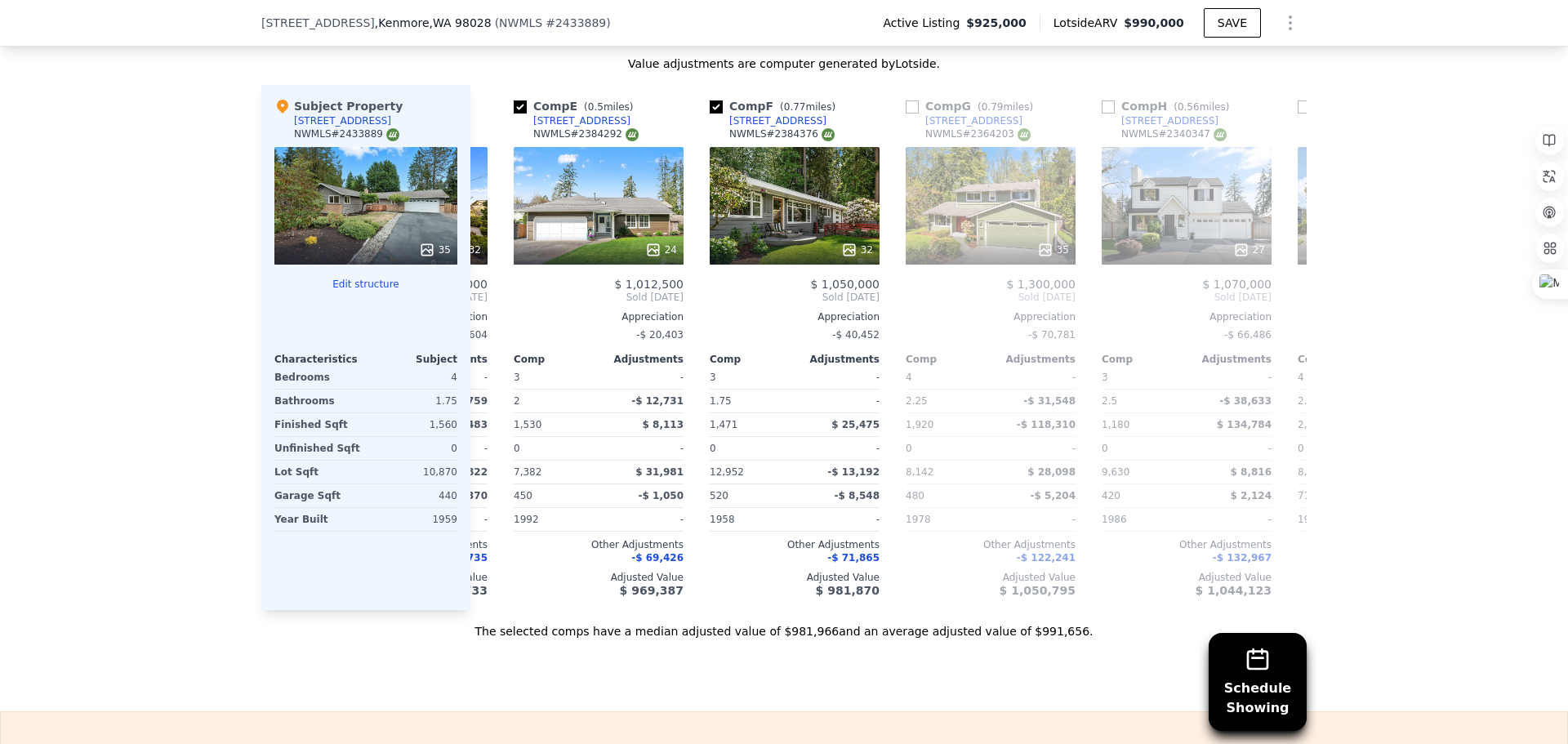
scroll to position [0, 784]
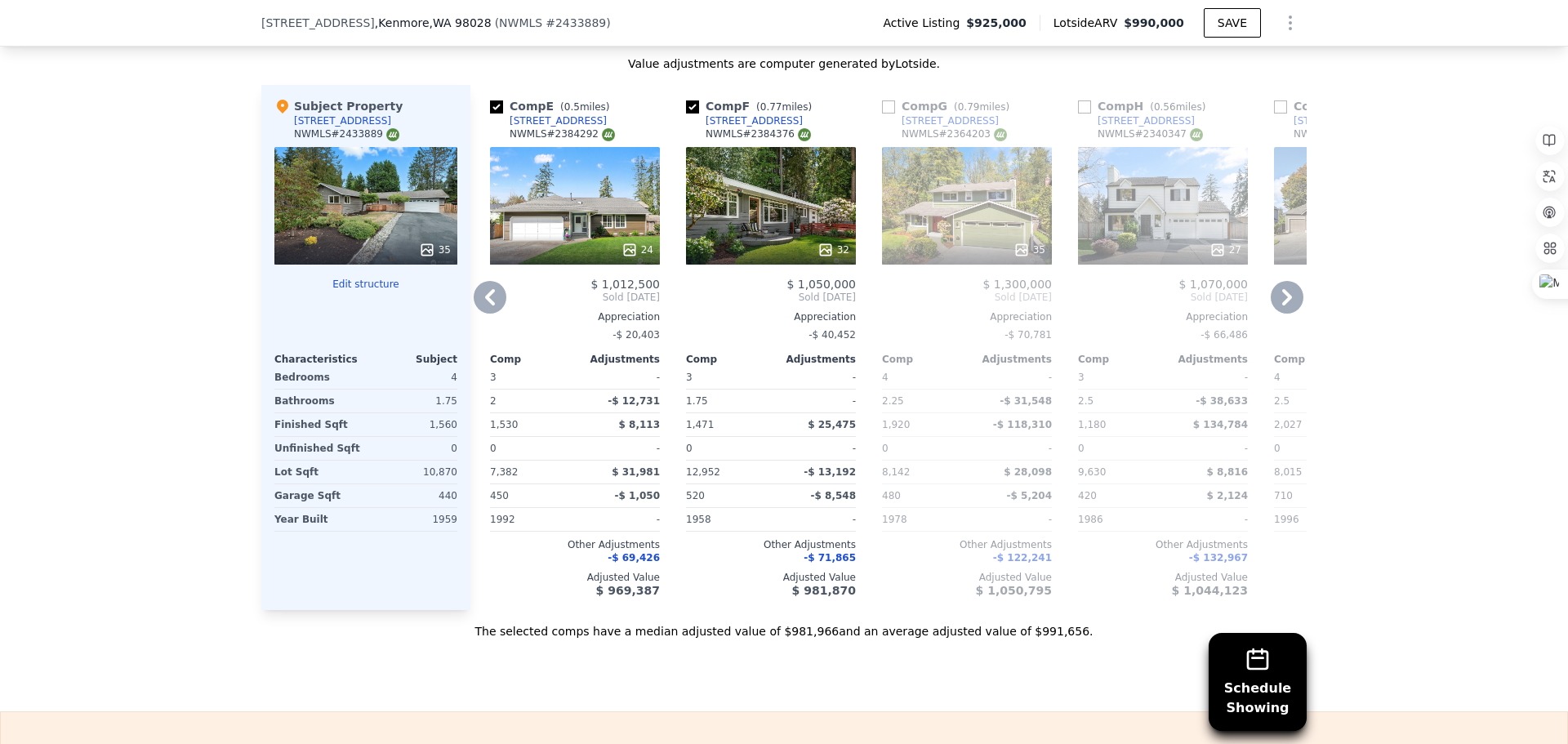
click at [476, 305] on icon at bounding box center [490, 296] width 33 height 33
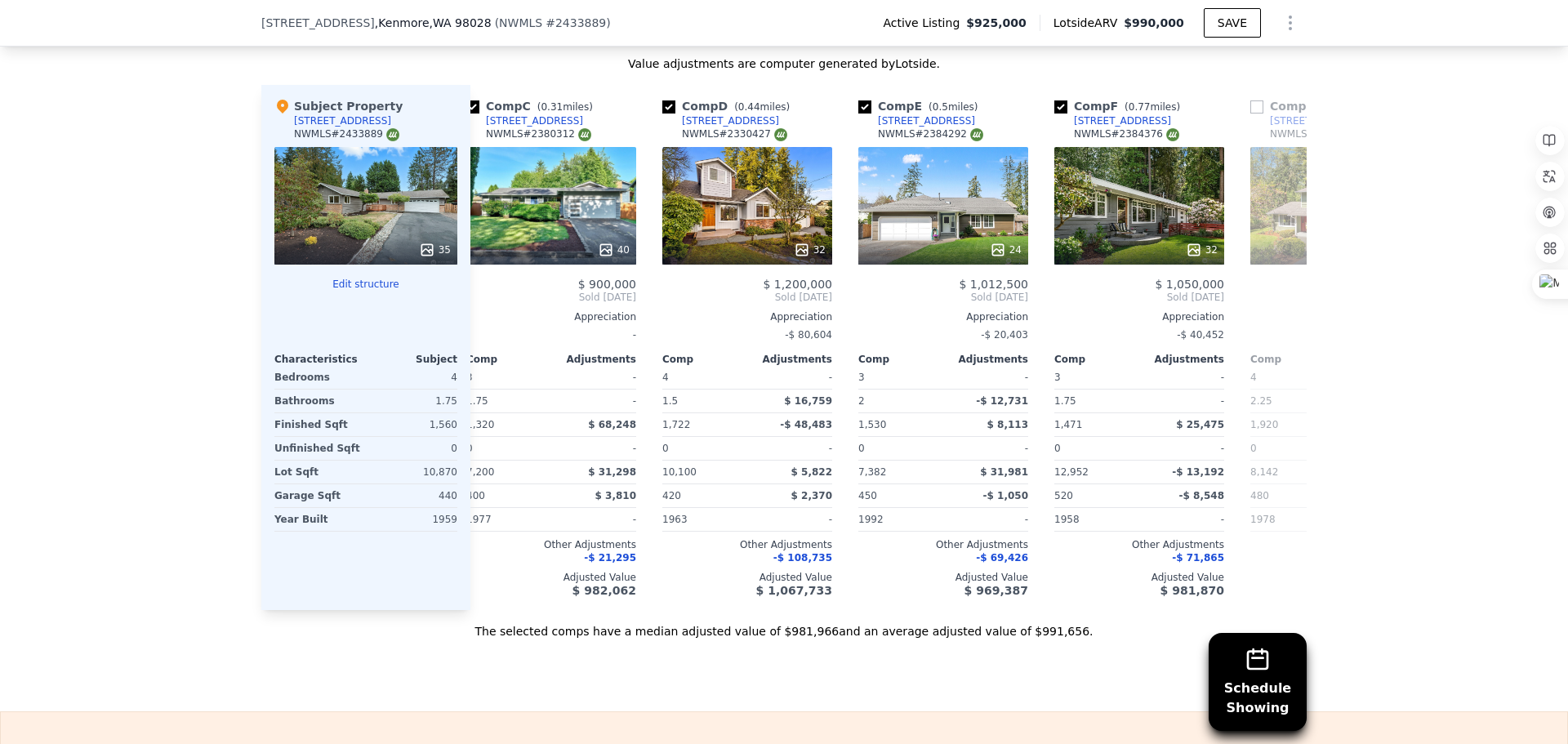
scroll to position [0, 392]
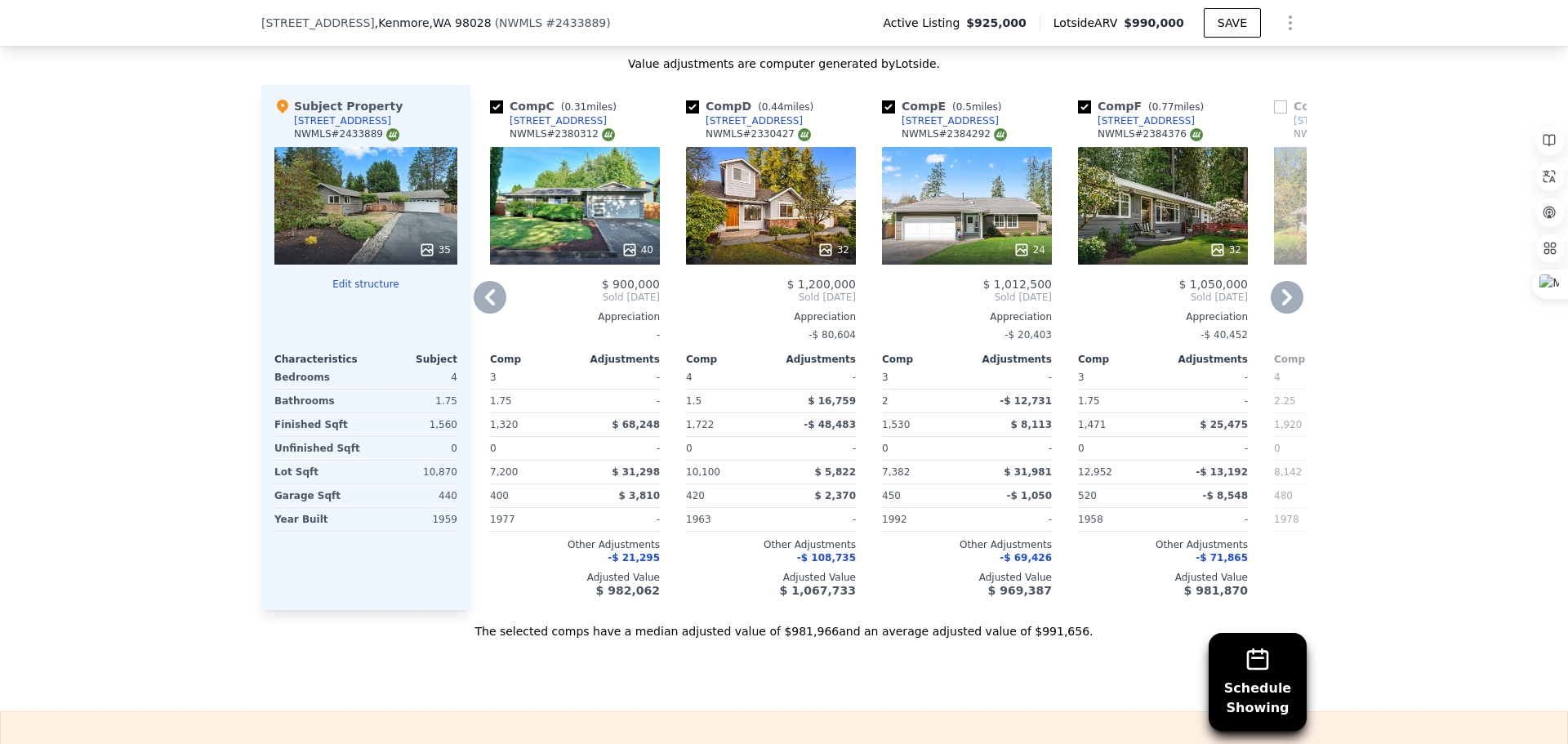
click at [1271, 307] on icon at bounding box center [1287, 296] width 33 height 33
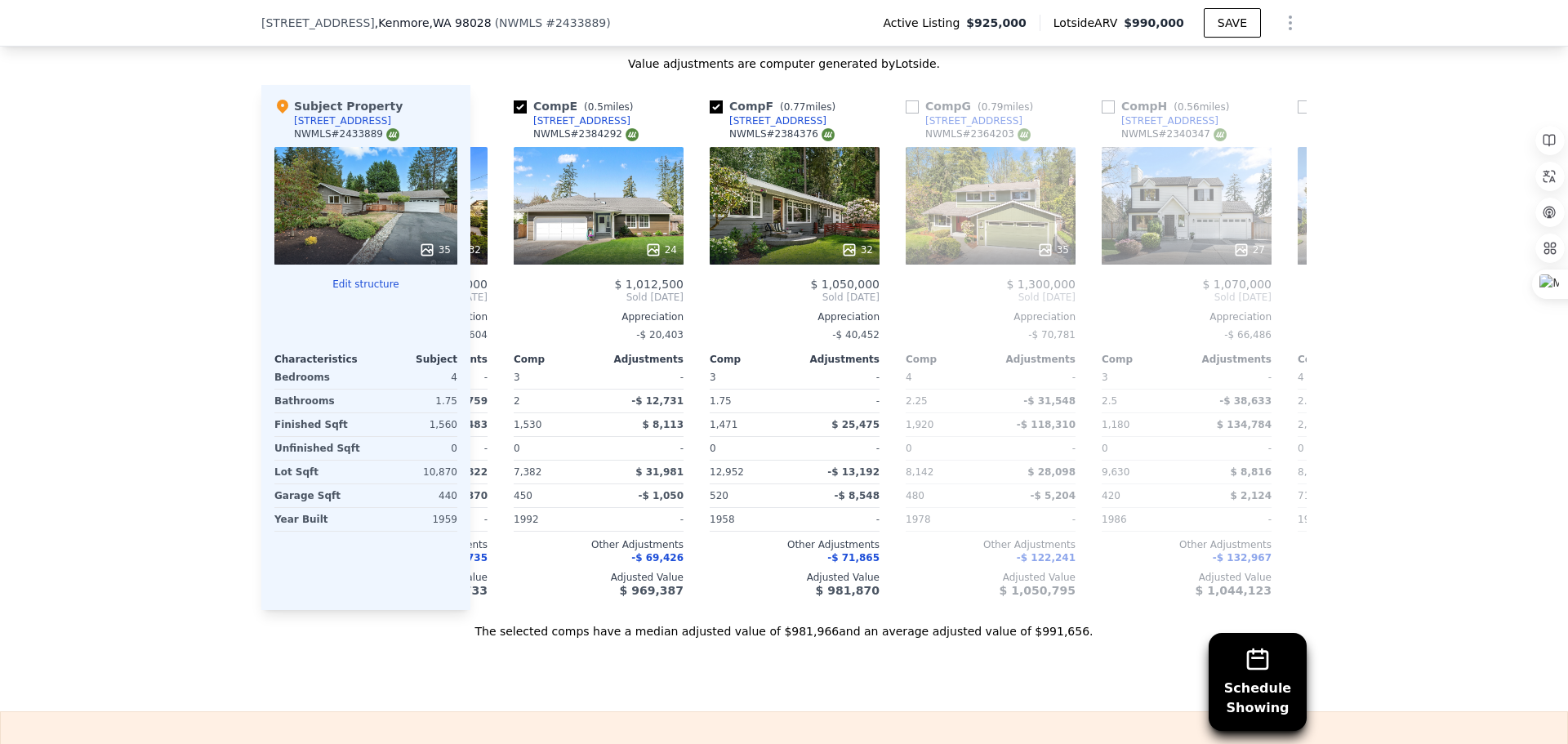
scroll to position [0, 784]
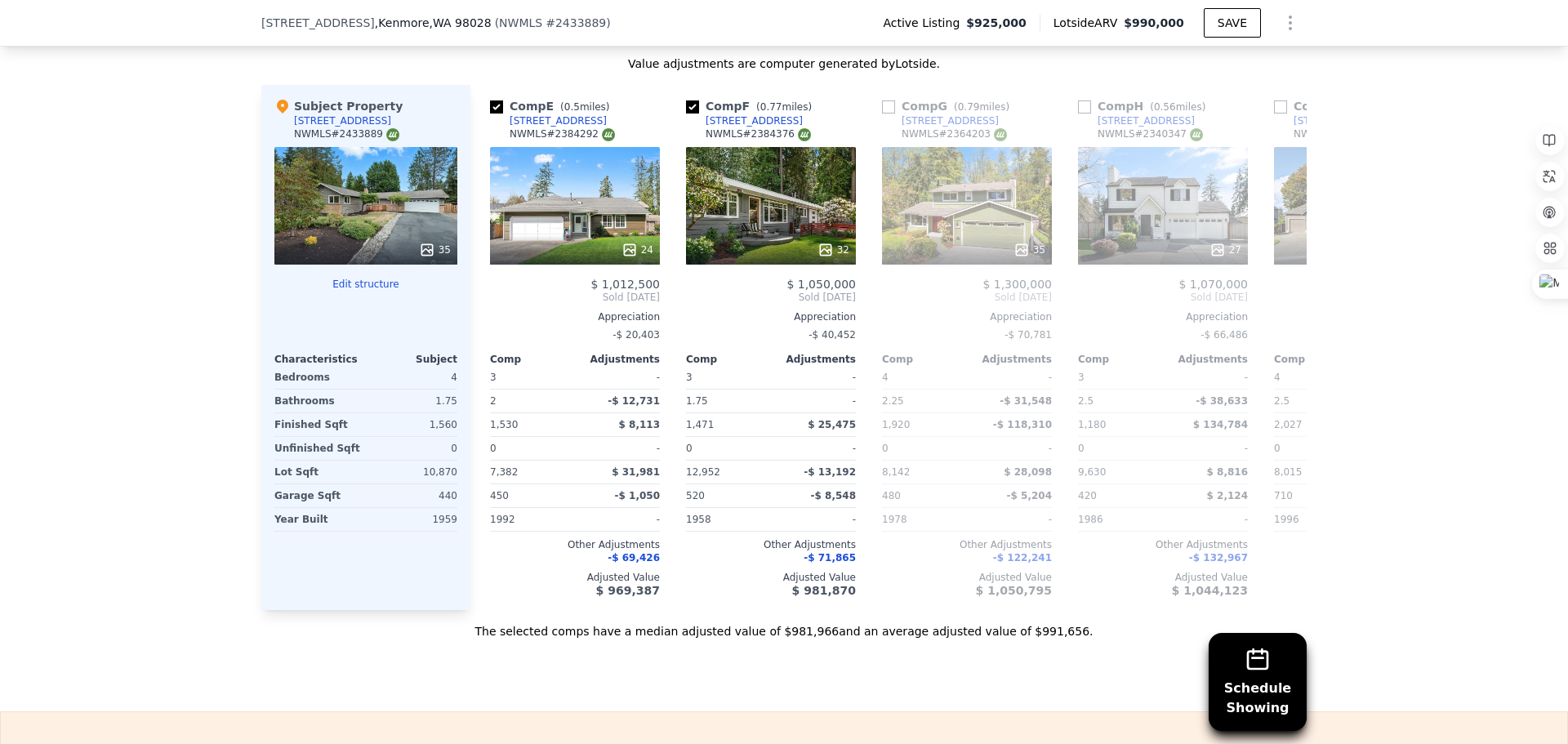
click at [1268, 307] on div "Comp A ( 0.33 miles) [STREET_ADDRESS] # 2349114 This is a Flip 31 $ 690,000 $ 1…" at bounding box center [888, 346] width 836 height 525
click at [1283, 306] on icon at bounding box center [1287, 297] width 10 height 17
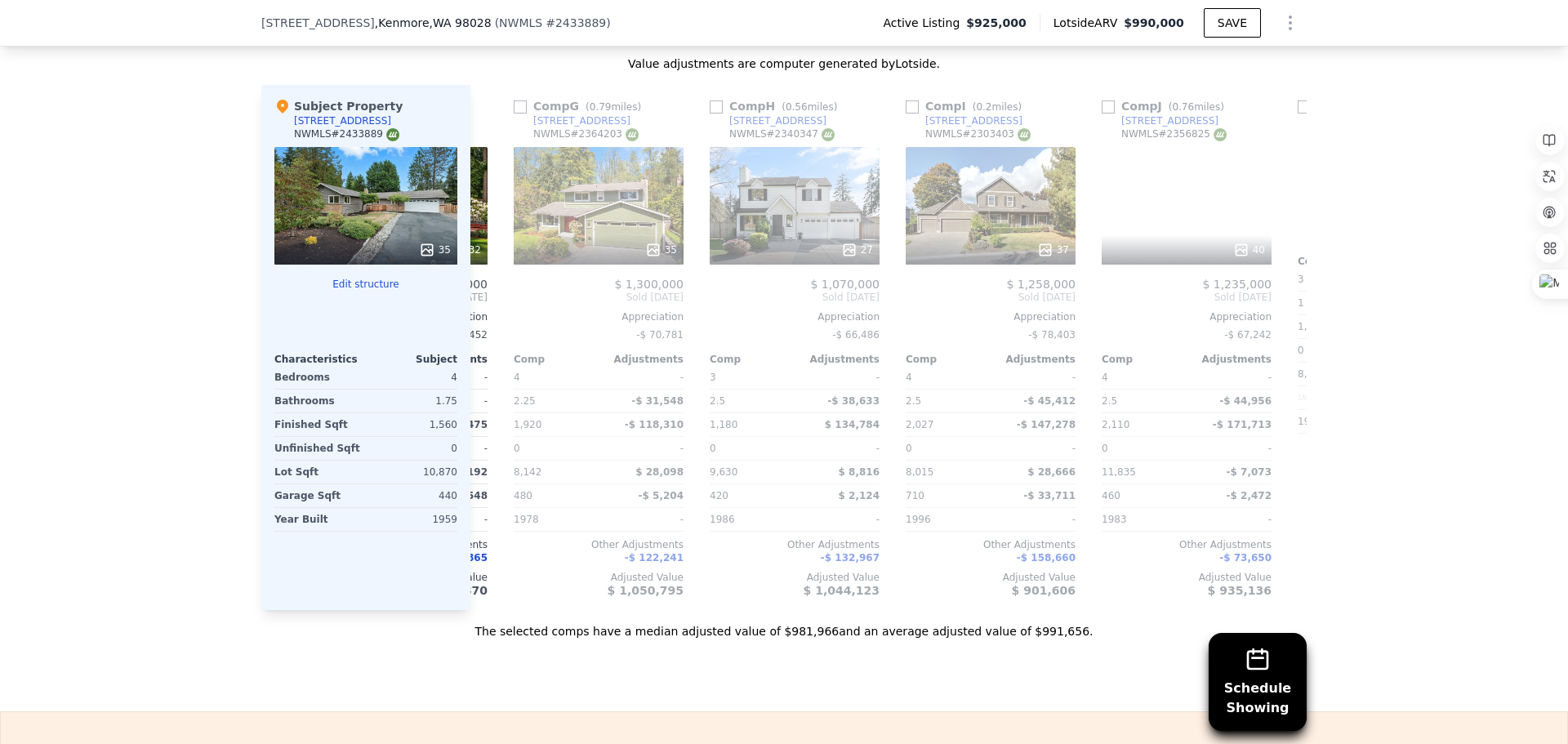
scroll to position [0, 1176]
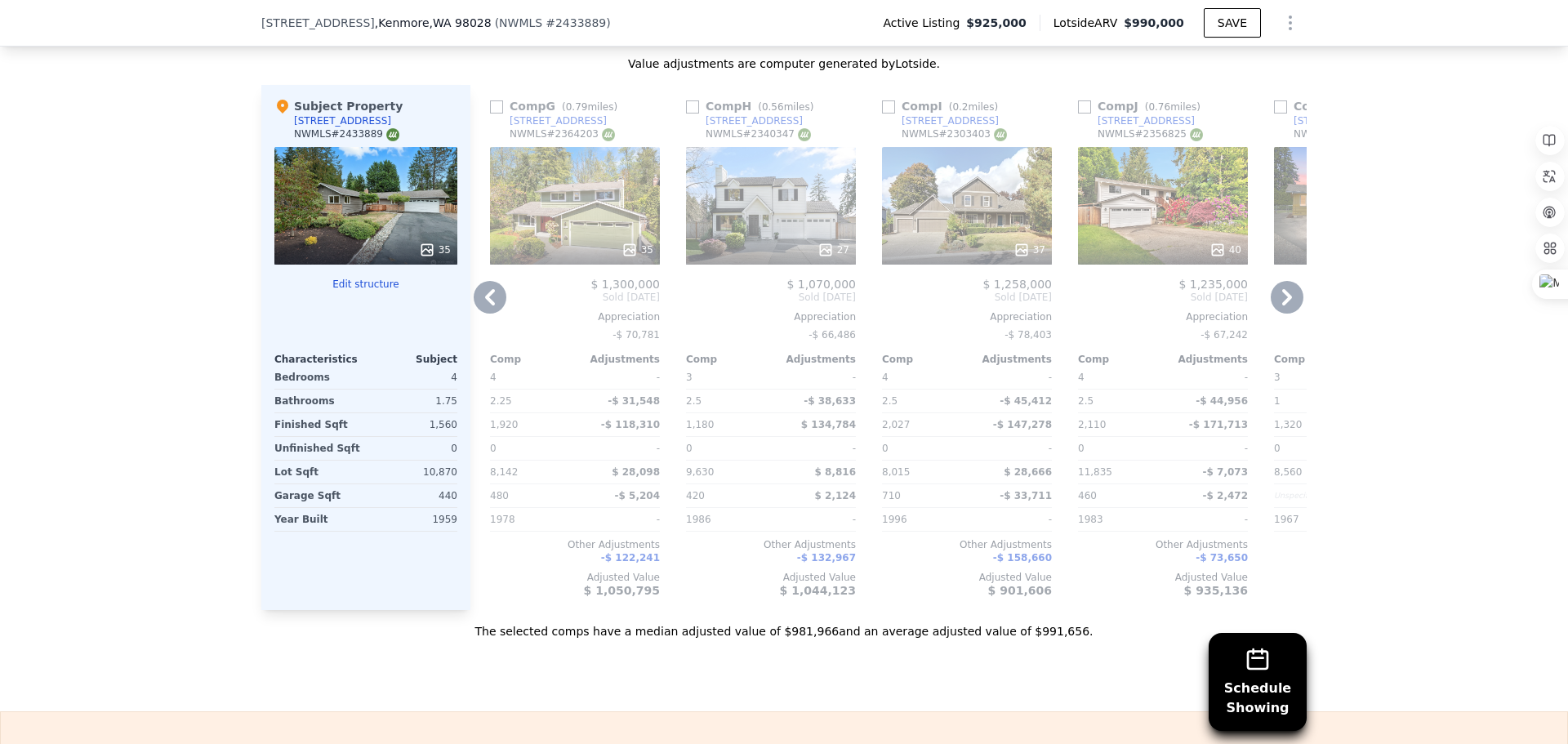
click at [475, 303] on icon at bounding box center [490, 296] width 33 height 33
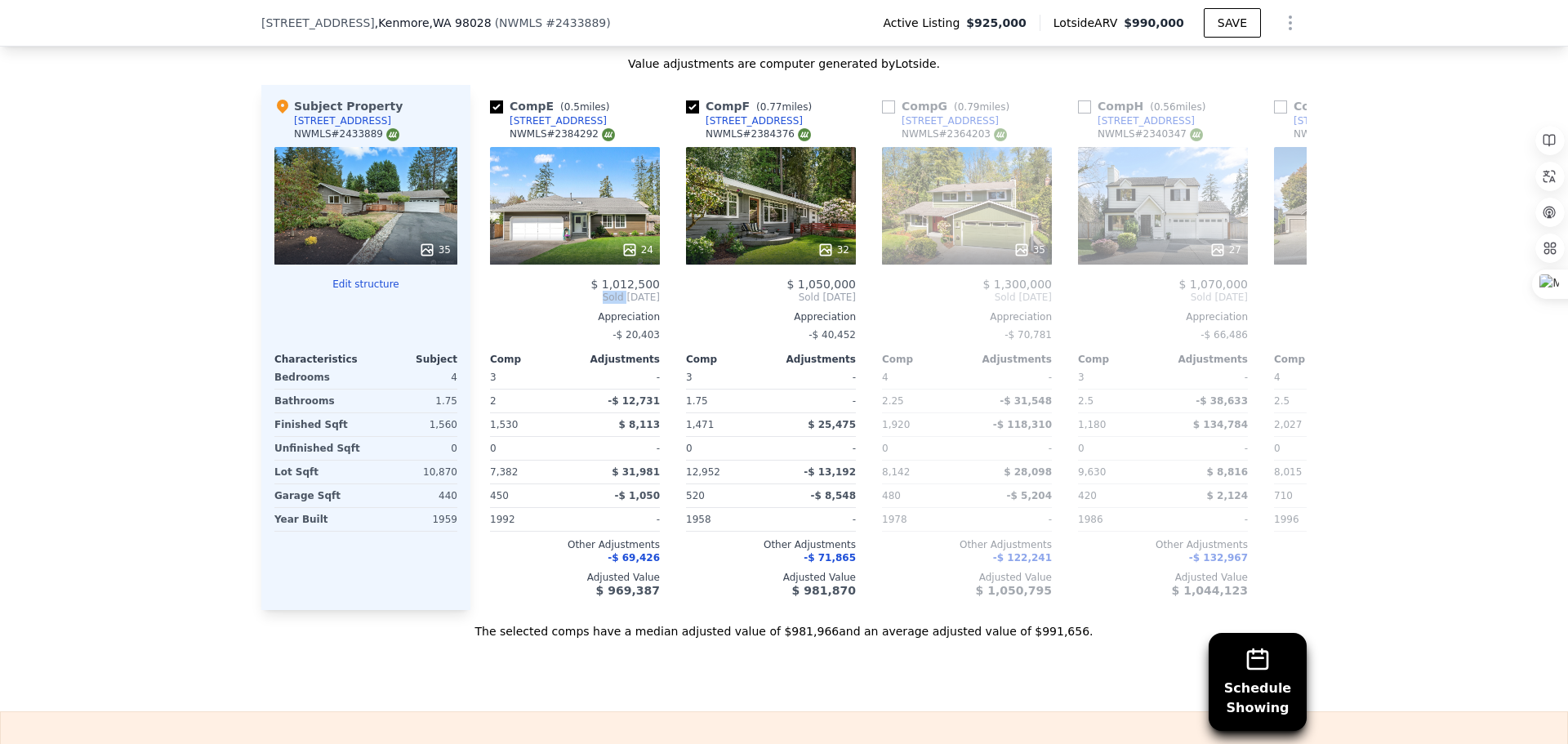
click at [475, 303] on div "Comp A ( 0.33 miles) [STREET_ADDRESS] # 2349114 This is a Flip 31 $ 690,000 $ 1…" at bounding box center [888, 346] width 836 height 525
click at [475, 303] on icon at bounding box center [490, 296] width 33 height 33
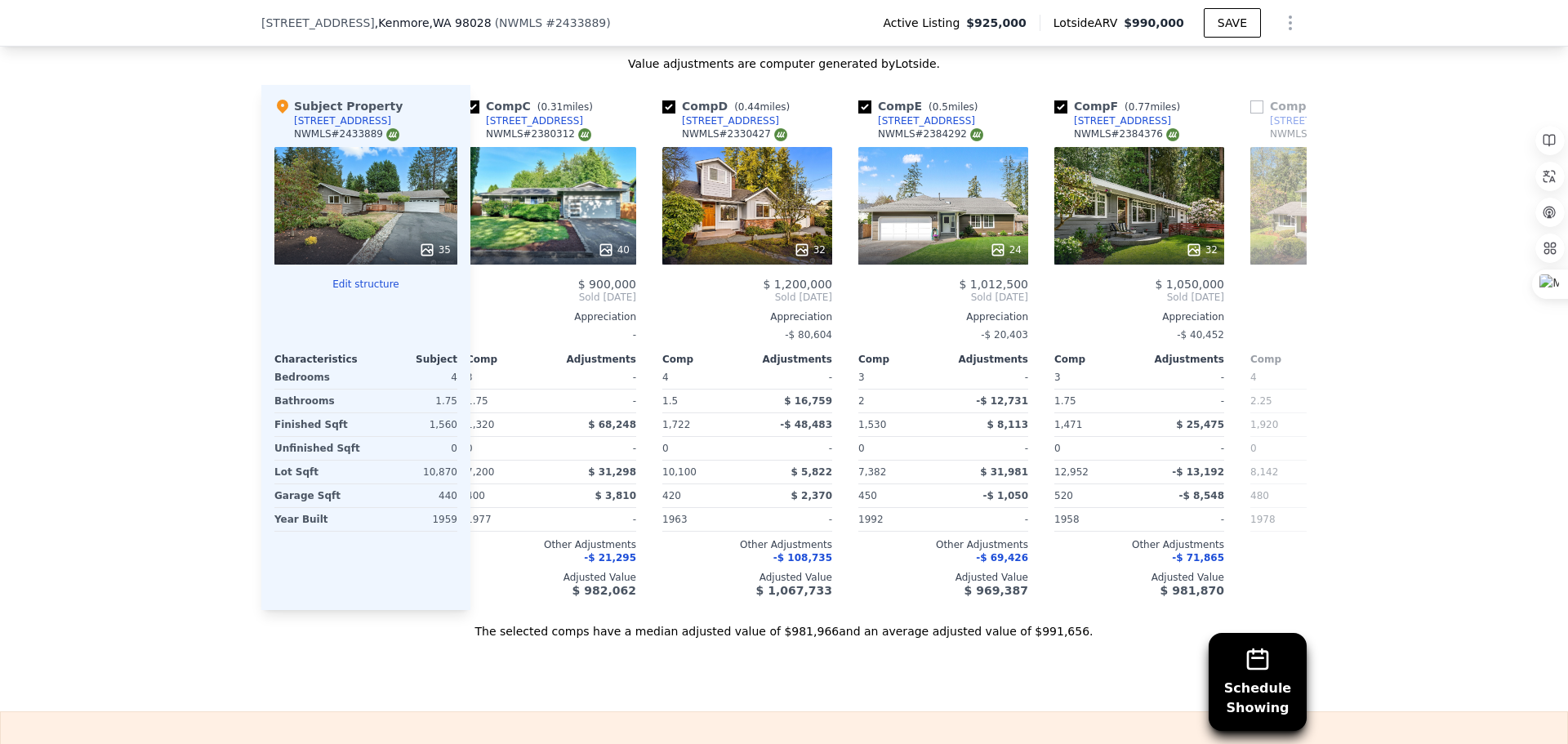
scroll to position [0, 392]
